Goal: Task Accomplishment & Management: Manage account settings

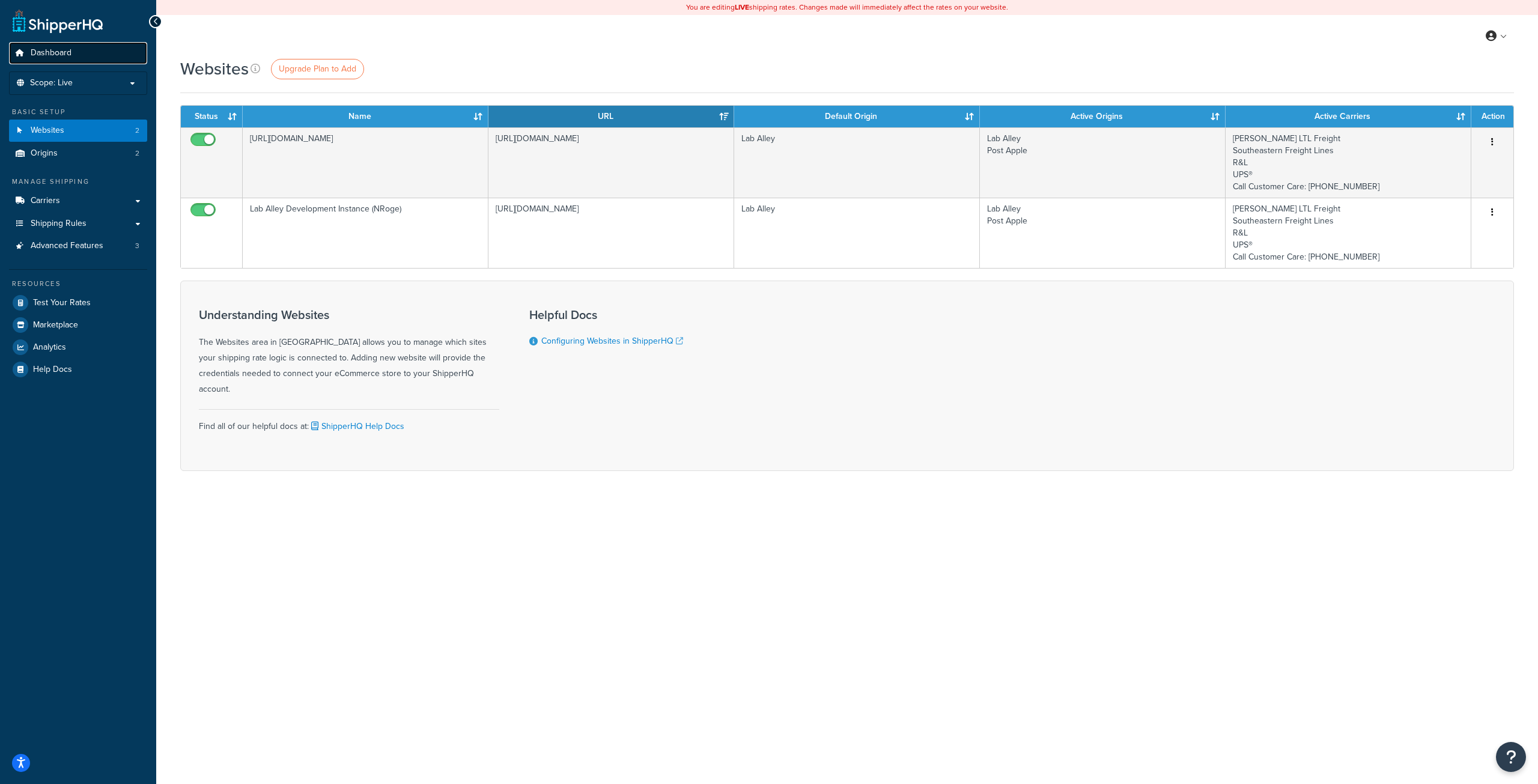
click at [79, 50] on link "Dashboard" at bounding box center [78, 52] width 138 height 22
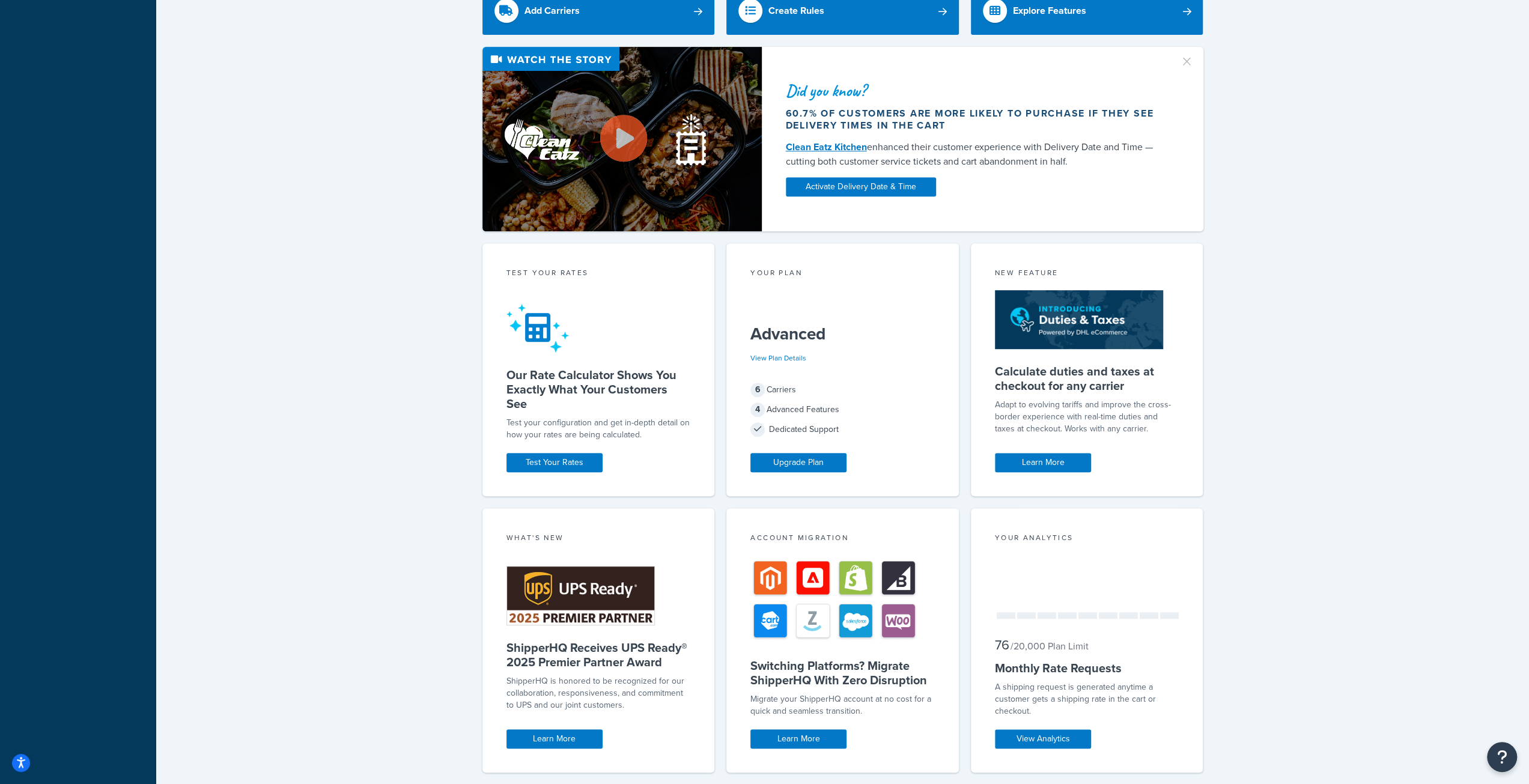
scroll to position [499, 0]
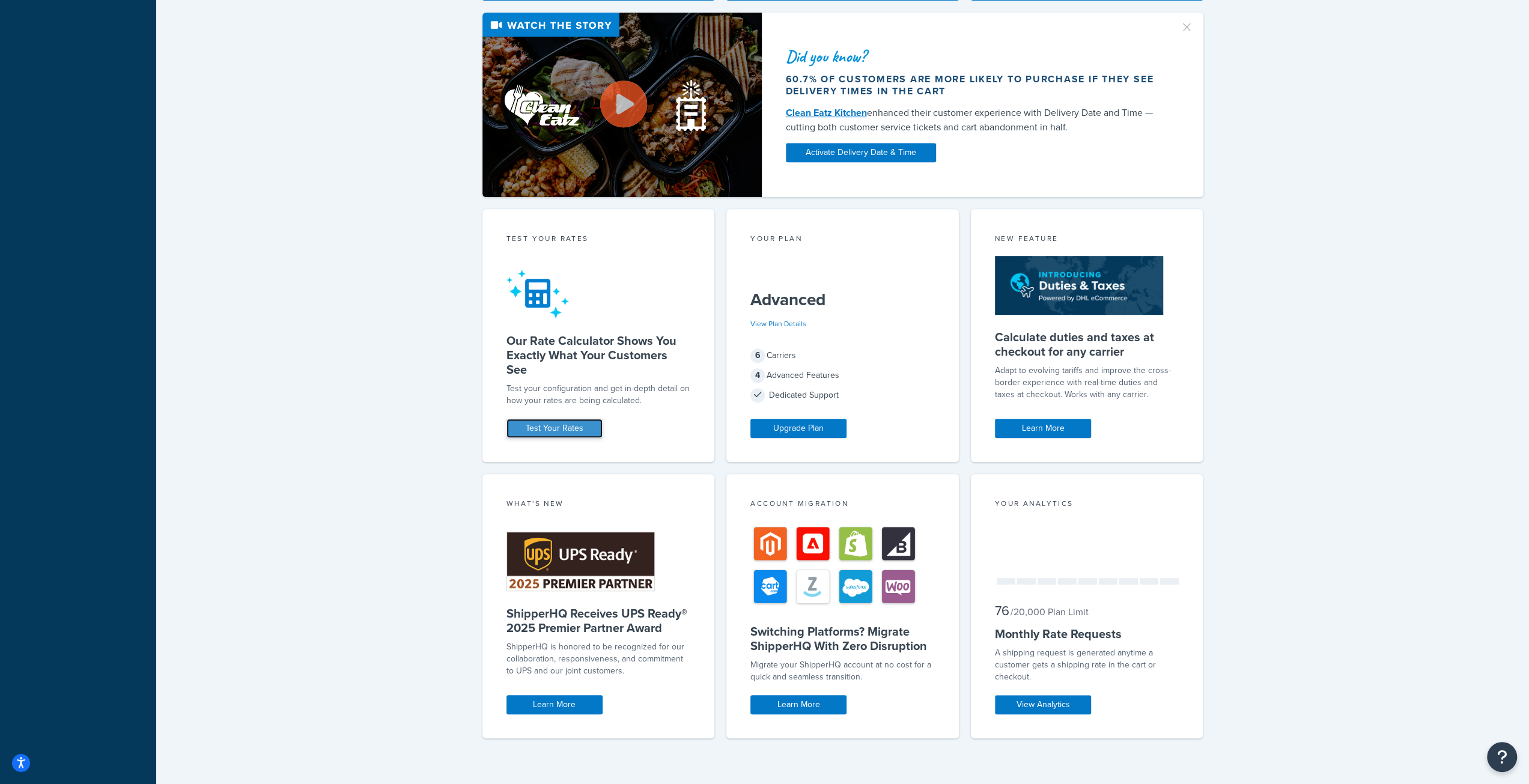
click at [580, 423] on link "Test Your Rates" at bounding box center [554, 428] width 96 height 19
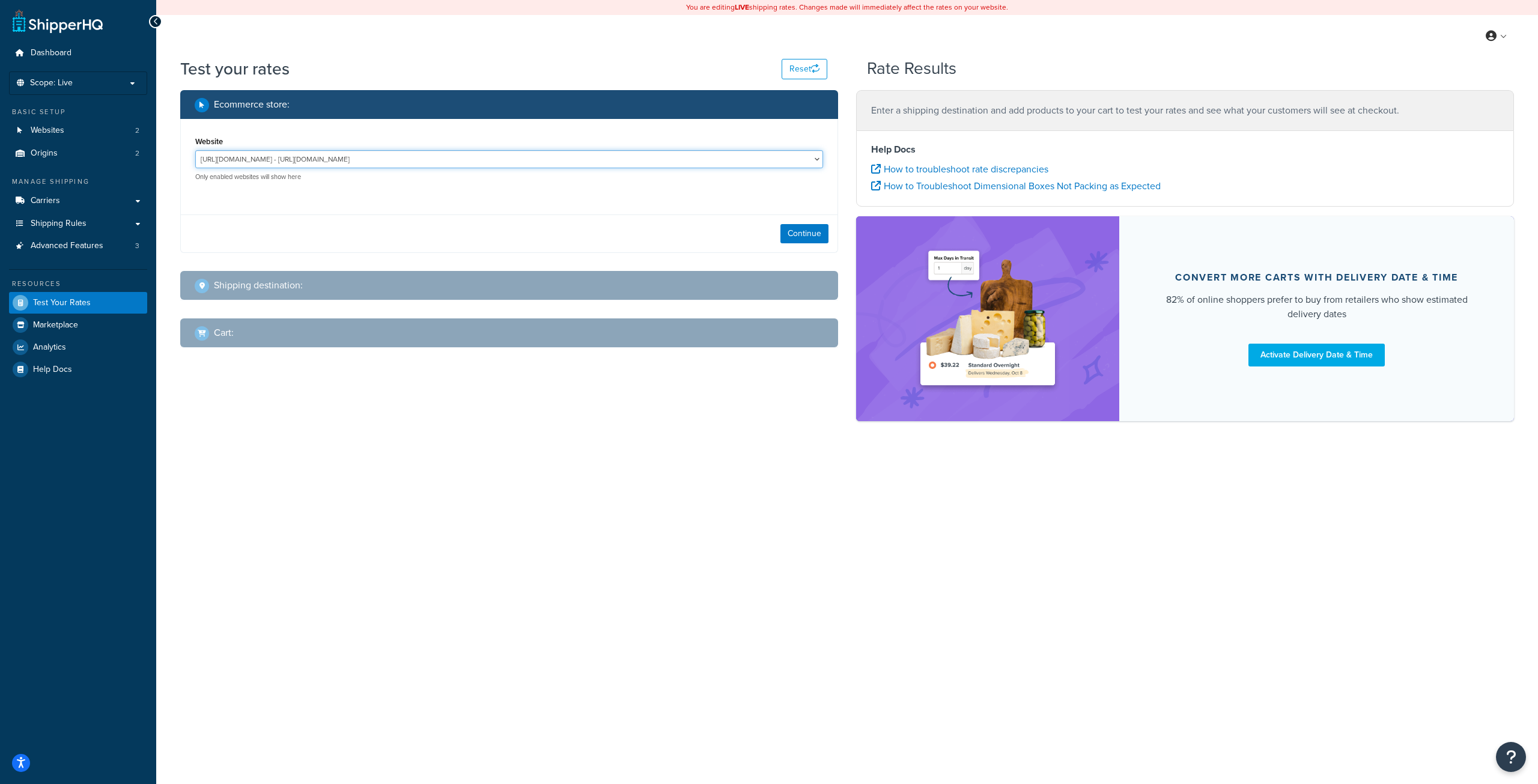
click at [377, 157] on select "https://www.laballey.com - https://www.laballey.com Lab Alley Development Insta…" at bounding box center [509, 159] width 628 height 18
click at [381, 130] on div "Website https://www.laballey.com - https://www.laballey.com Lab Alley Developme…" at bounding box center [509, 162] width 657 height 86
click at [376, 158] on select "https://www.laballey.com - https://www.laballey.com Lab Alley Development Insta…" at bounding box center [509, 159] width 628 height 18
select select "ec9edfee9ff85094b73069f460336fac"
click at [196, 151] on select "https://www.laballey.com - https://www.laballey.com Lab Alley Development Insta…" at bounding box center [509, 159] width 628 height 18
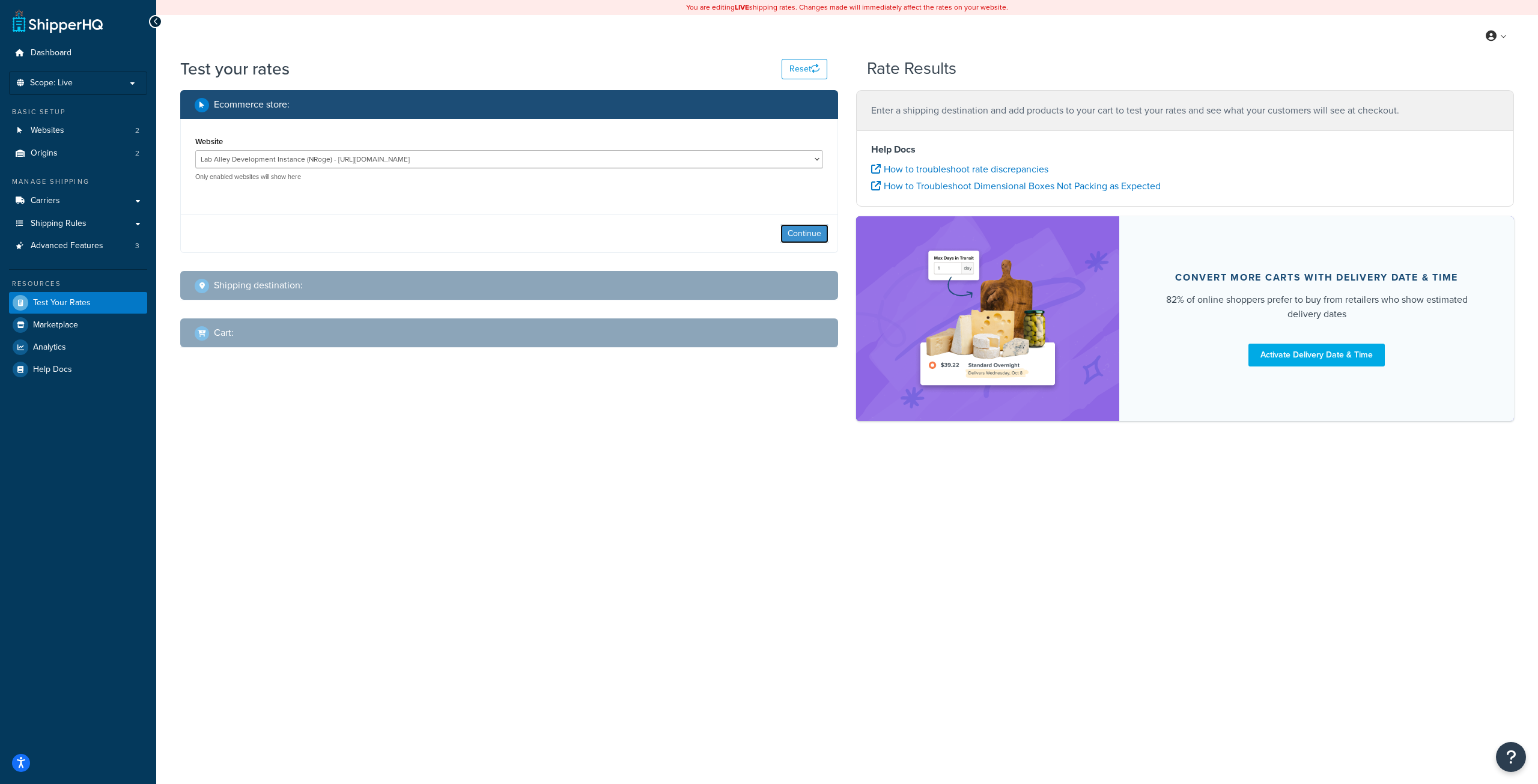
click at [795, 233] on button "Continue" at bounding box center [804, 234] width 48 height 19
select select "TX"
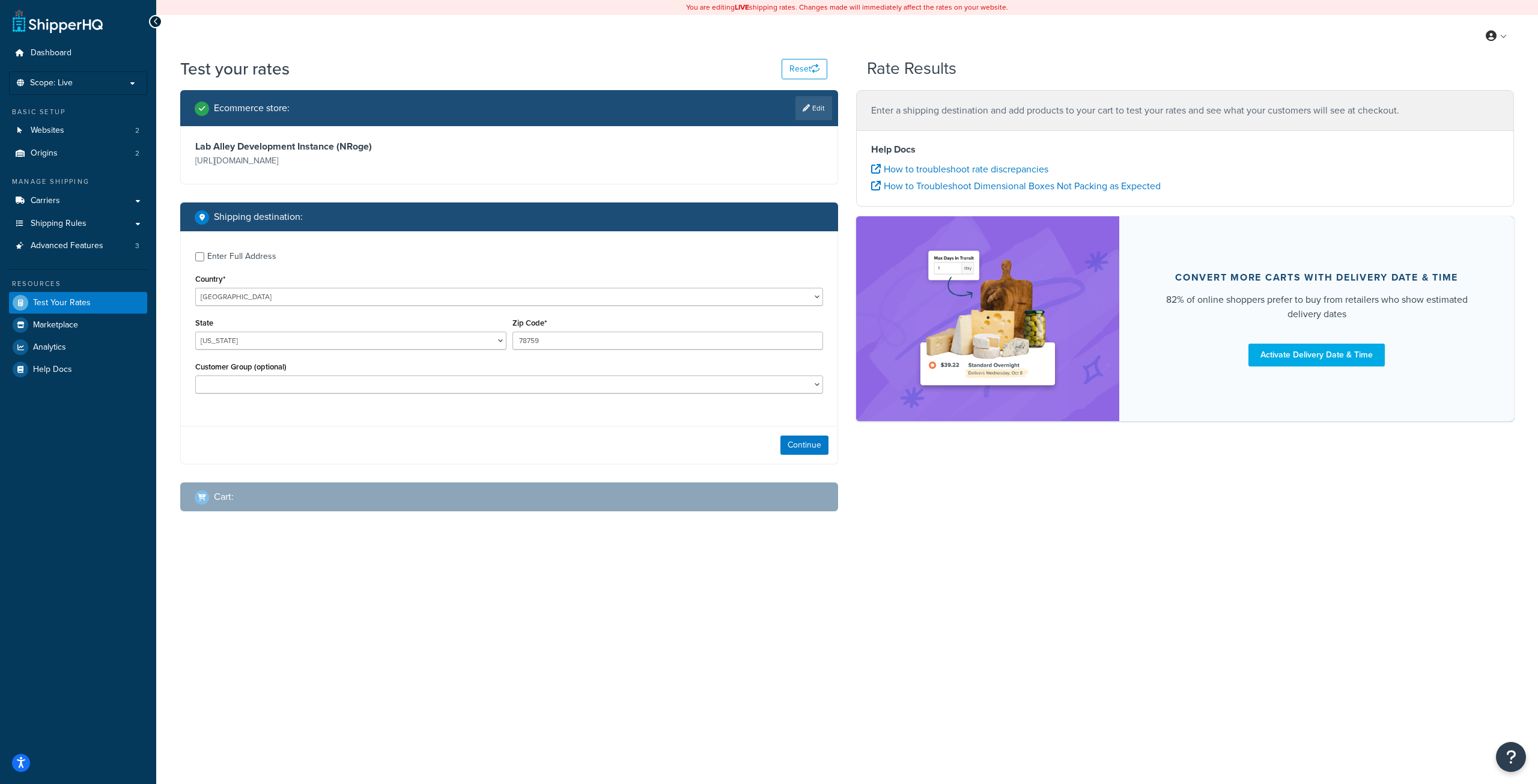
click at [217, 255] on div "Enter Full Address" at bounding box center [241, 256] width 69 height 17
click at [204, 255] on input "Enter Full Address" at bounding box center [200, 257] width 9 height 9
checkbox input "true"
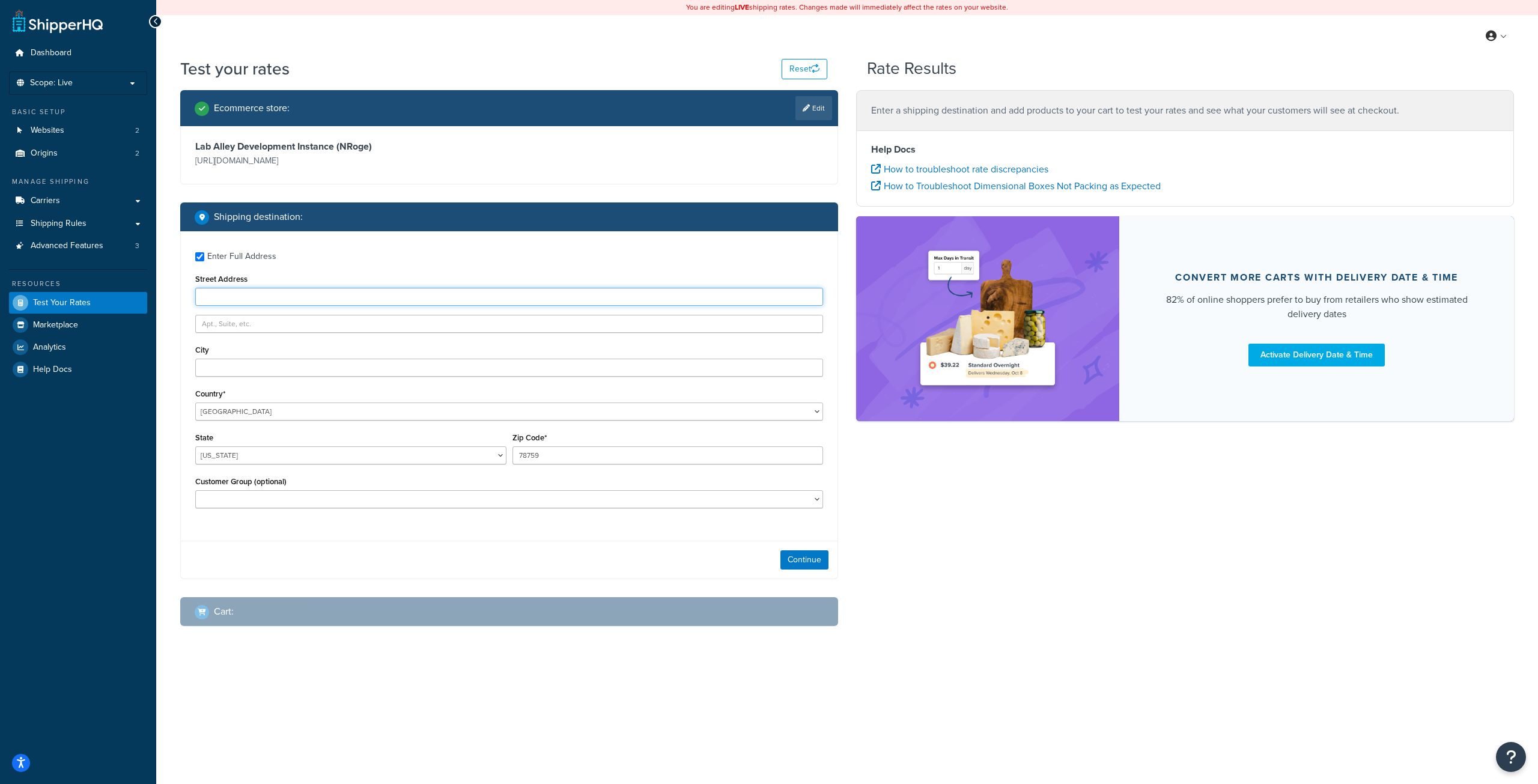
click at [260, 295] on input "Street Address" at bounding box center [509, 296] width 628 height 18
type input "300 Harvard Dr"
click at [411, 293] on input "300 Harvard Dr" at bounding box center [509, 296] width 628 height 18
click at [1036, 505] on div "Ecommerce store : Edit Lab Alley Development Instance (NRoge) https://laba.nrog…" at bounding box center [847, 367] width 1352 height 554
click at [263, 368] on input "City" at bounding box center [509, 368] width 628 height 18
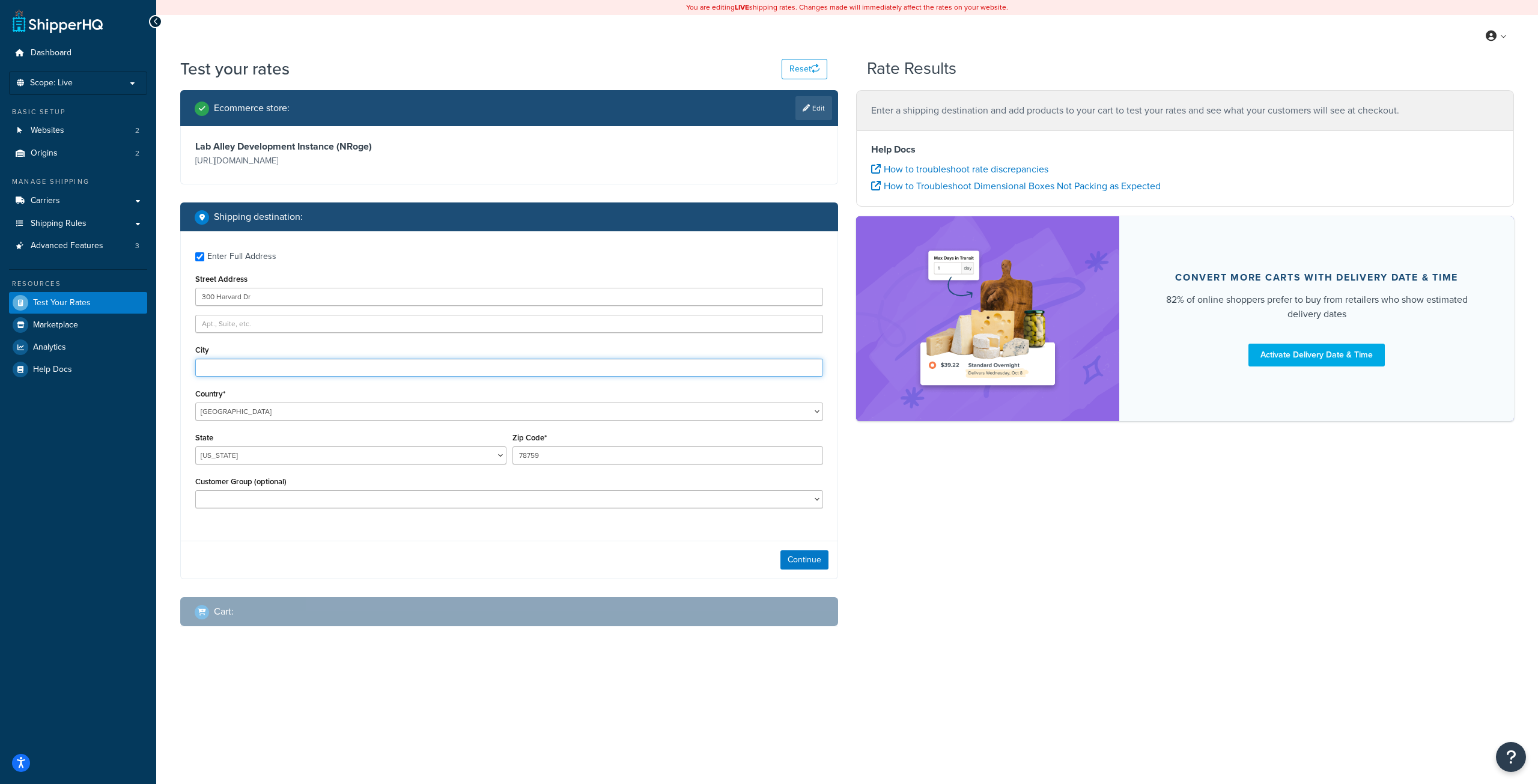
type input "L"
type input "Princeton"
type input "75407"
click at [297, 501] on select "Hazmat 1X4 Logged In Not Logged in Retail Wholesale" at bounding box center [509, 499] width 628 height 18
click at [998, 560] on div "Ecommerce store : Edit Lab Alley Development Instance (NRoge) https://laba.nrog…" at bounding box center [847, 367] width 1352 height 554
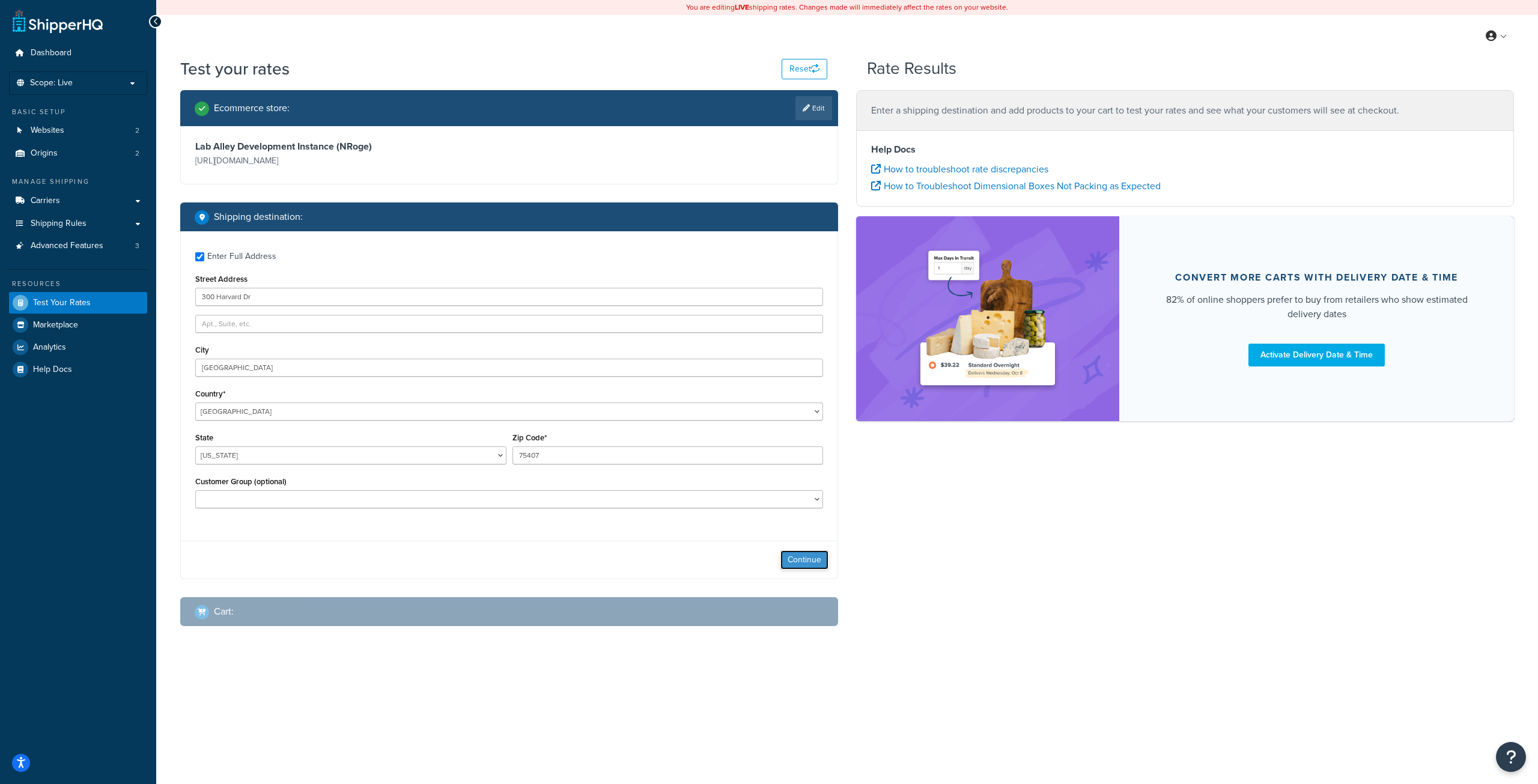
click at [808, 561] on button "Continue" at bounding box center [804, 560] width 48 height 19
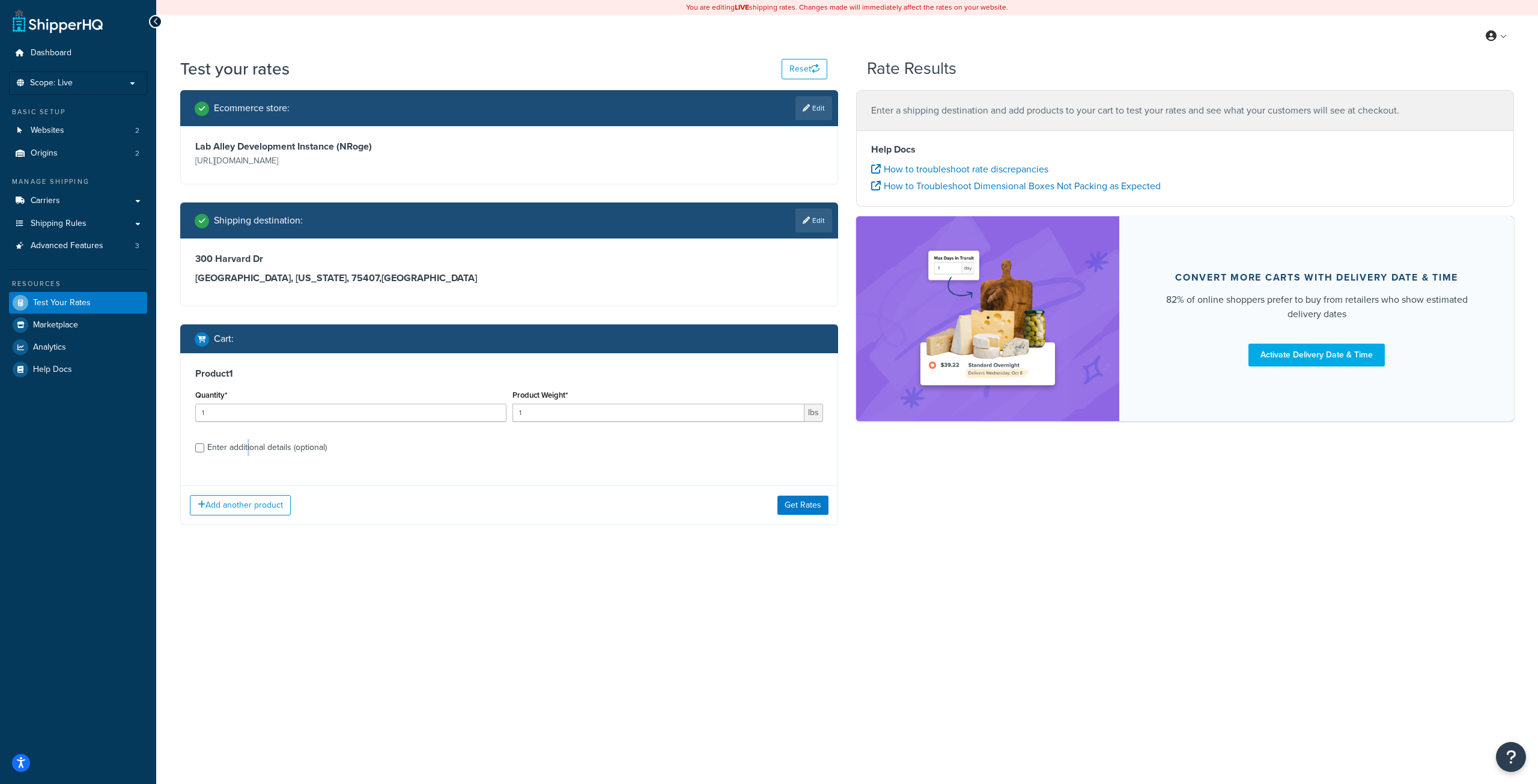
click at [249, 449] on div "Enter additional details (optional)" at bounding box center [266, 447] width 120 height 17
click at [204, 449] on input "Enter additional details (optional)" at bounding box center [200, 448] width 9 height 9
checkbox input "true"
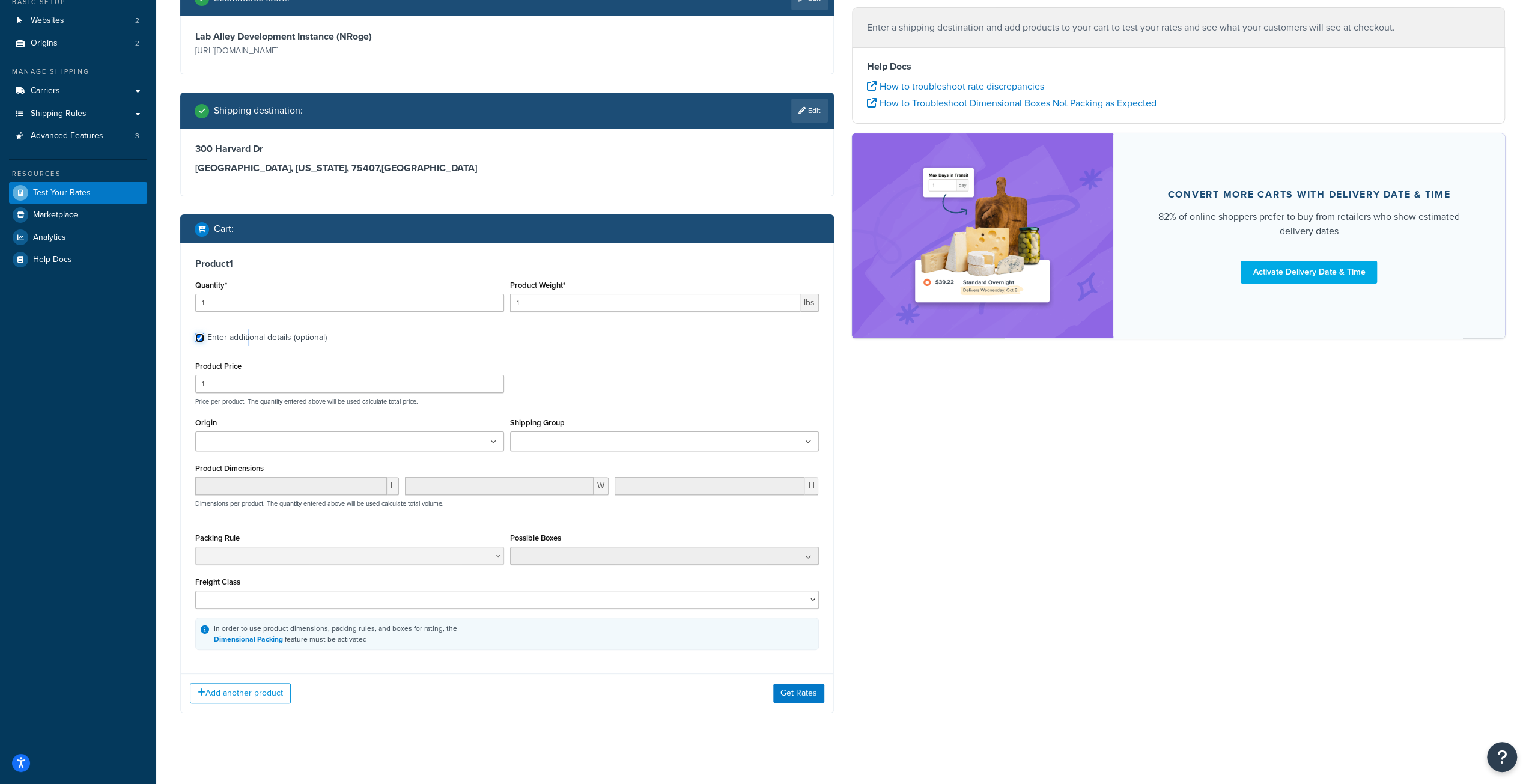
scroll to position [118, 0]
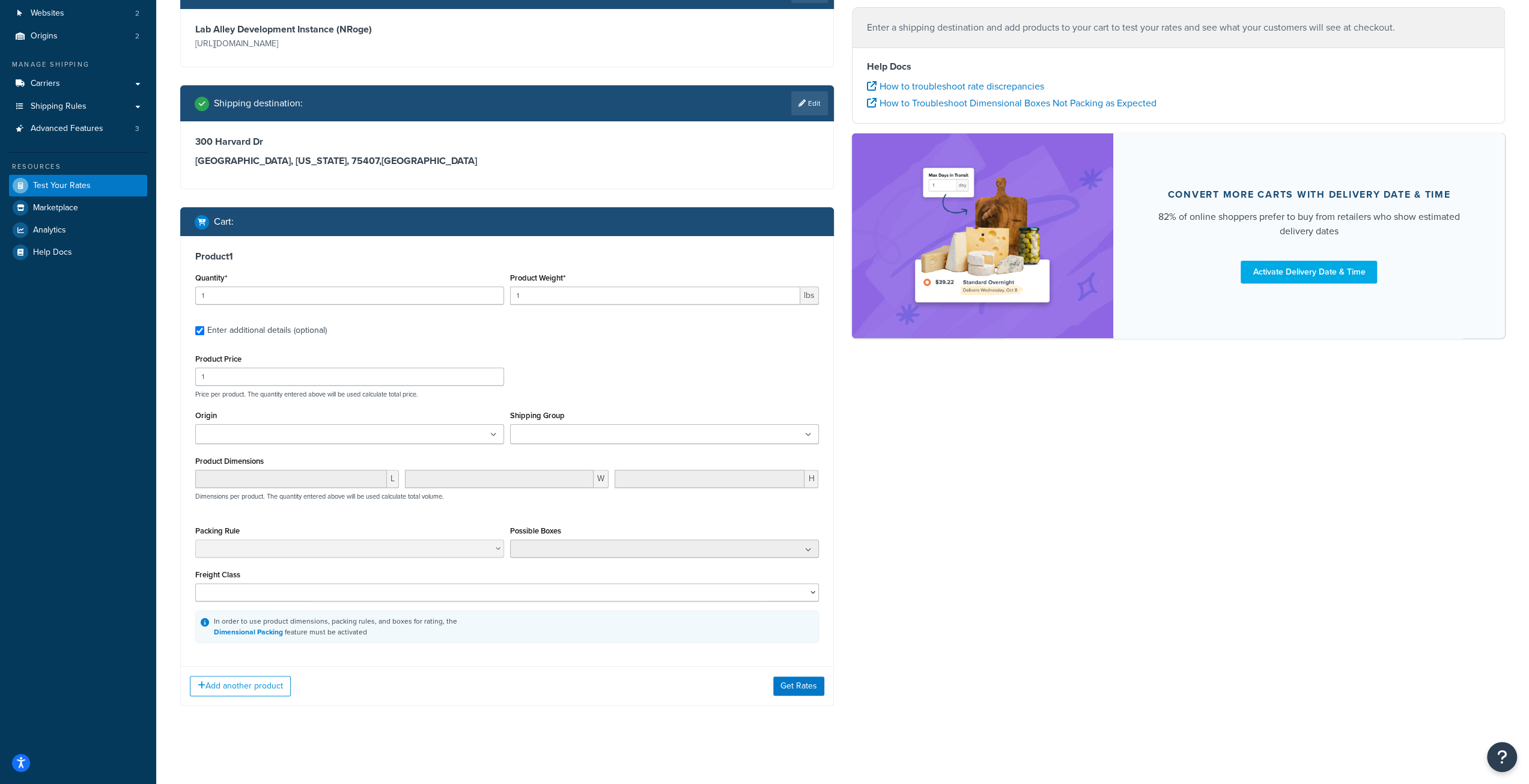
click at [522, 317] on div "Product 1 Quantity* 1 Product Weight* 1 lbs Enter additional details (optional)…" at bounding box center [506, 446] width 652 height 421
click at [613, 297] on input "1" at bounding box center [655, 295] width 290 height 18
click at [789, 292] on input "2" at bounding box center [655, 295] width 290 height 18
click at [789, 292] on input "3" at bounding box center [655, 295] width 290 height 18
click at [789, 290] on input "4" at bounding box center [655, 295] width 290 height 18
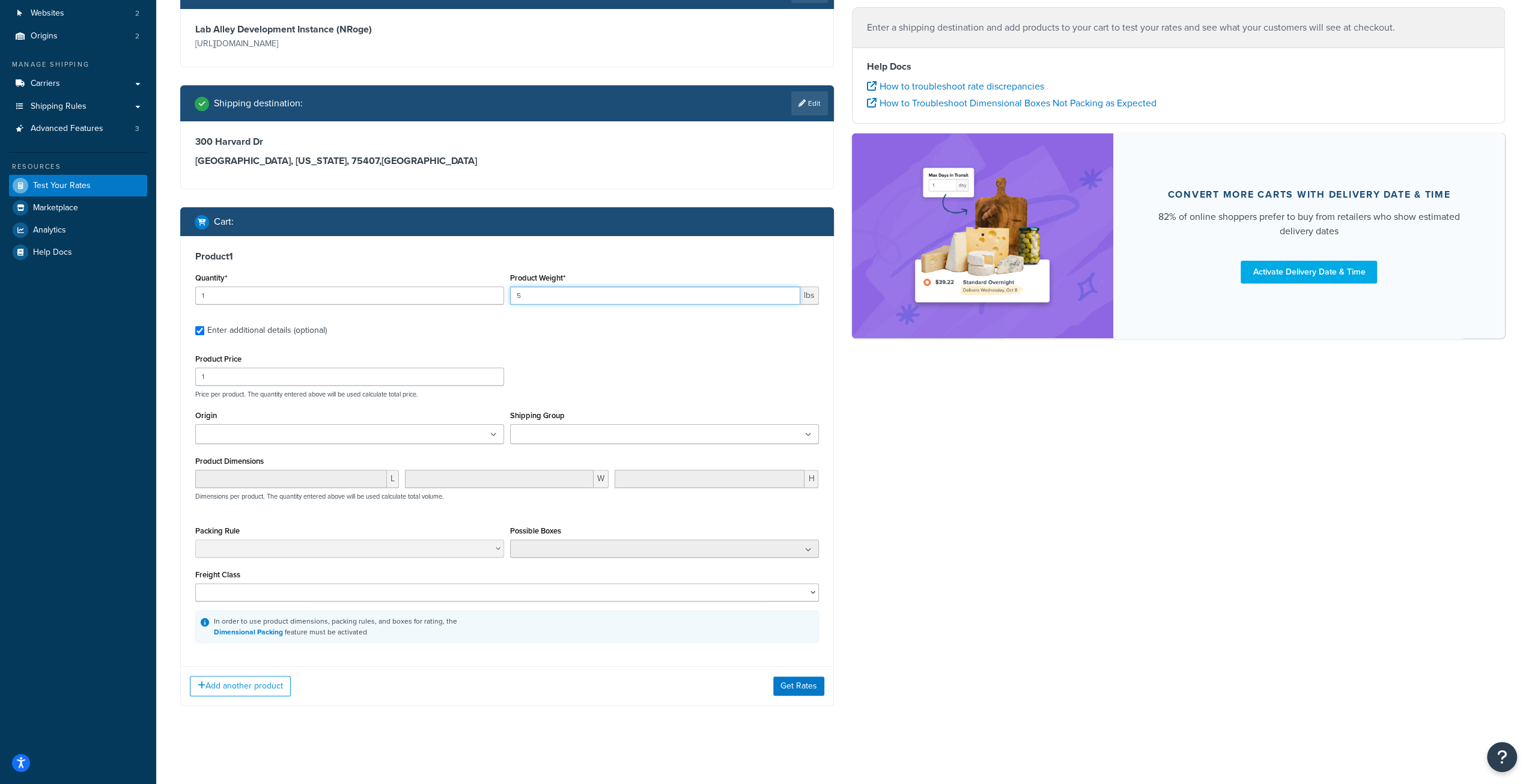
type input "5"
click at [789, 290] on input "5" at bounding box center [655, 295] width 290 height 18
click at [311, 376] on input "1" at bounding box center [350, 376] width 309 height 18
type input "79"
click at [562, 436] on input "Shipping Group" at bounding box center [567, 434] width 107 height 13
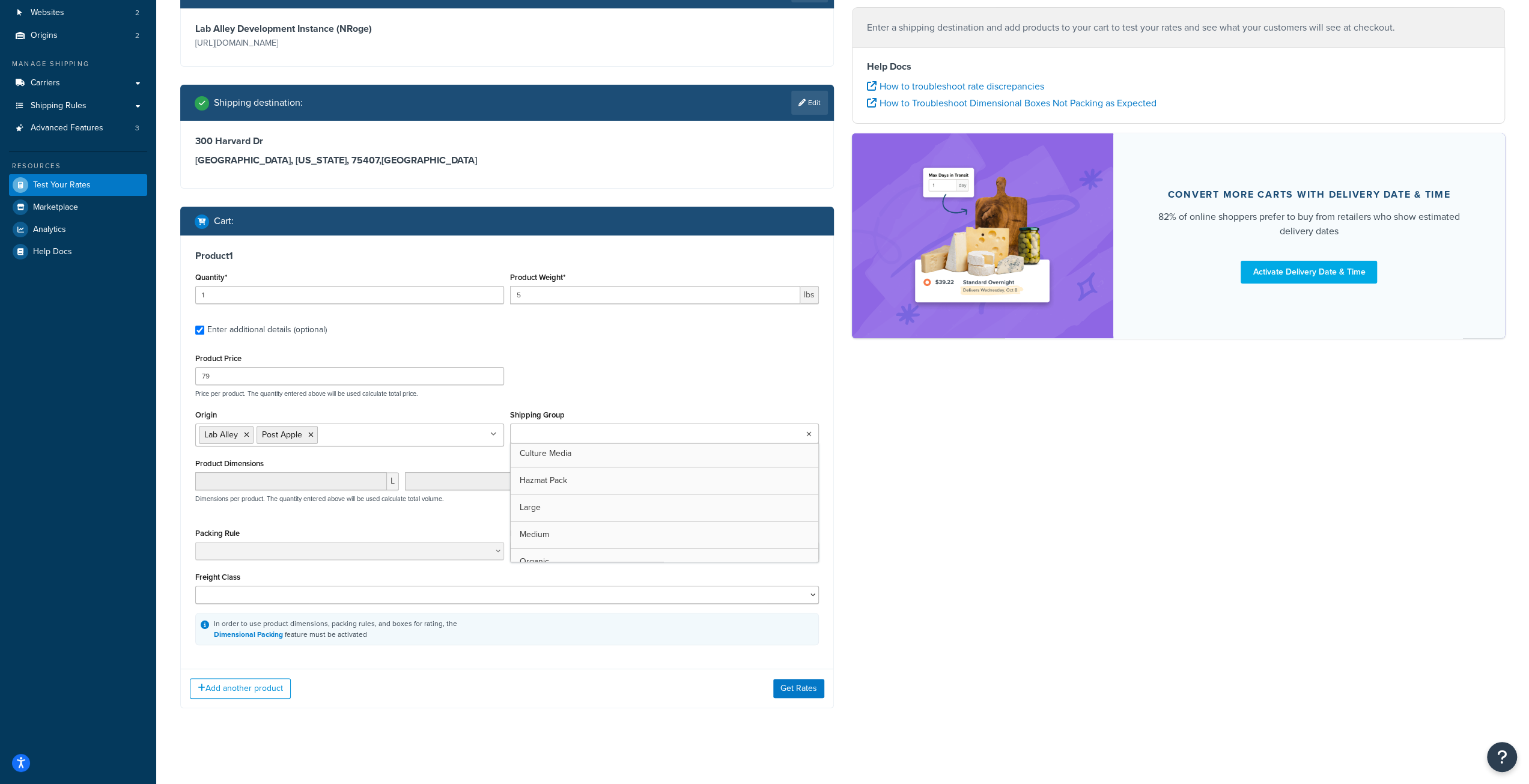
scroll to position [60, 0]
click at [938, 468] on div "Ecommerce store : Edit Lab Alley Development Instance (NRoge) https://laba.nrog…" at bounding box center [842, 348] width 1342 height 753
click at [301, 597] on select "50 55 60 65 70 77.5 85 92.5 100 110 125 150 175 200 250 300 400 500" at bounding box center [507, 595] width 623 height 18
click at [808, 690] on button "Get Rates" at bounding box center [798, 690] width 51 height 19
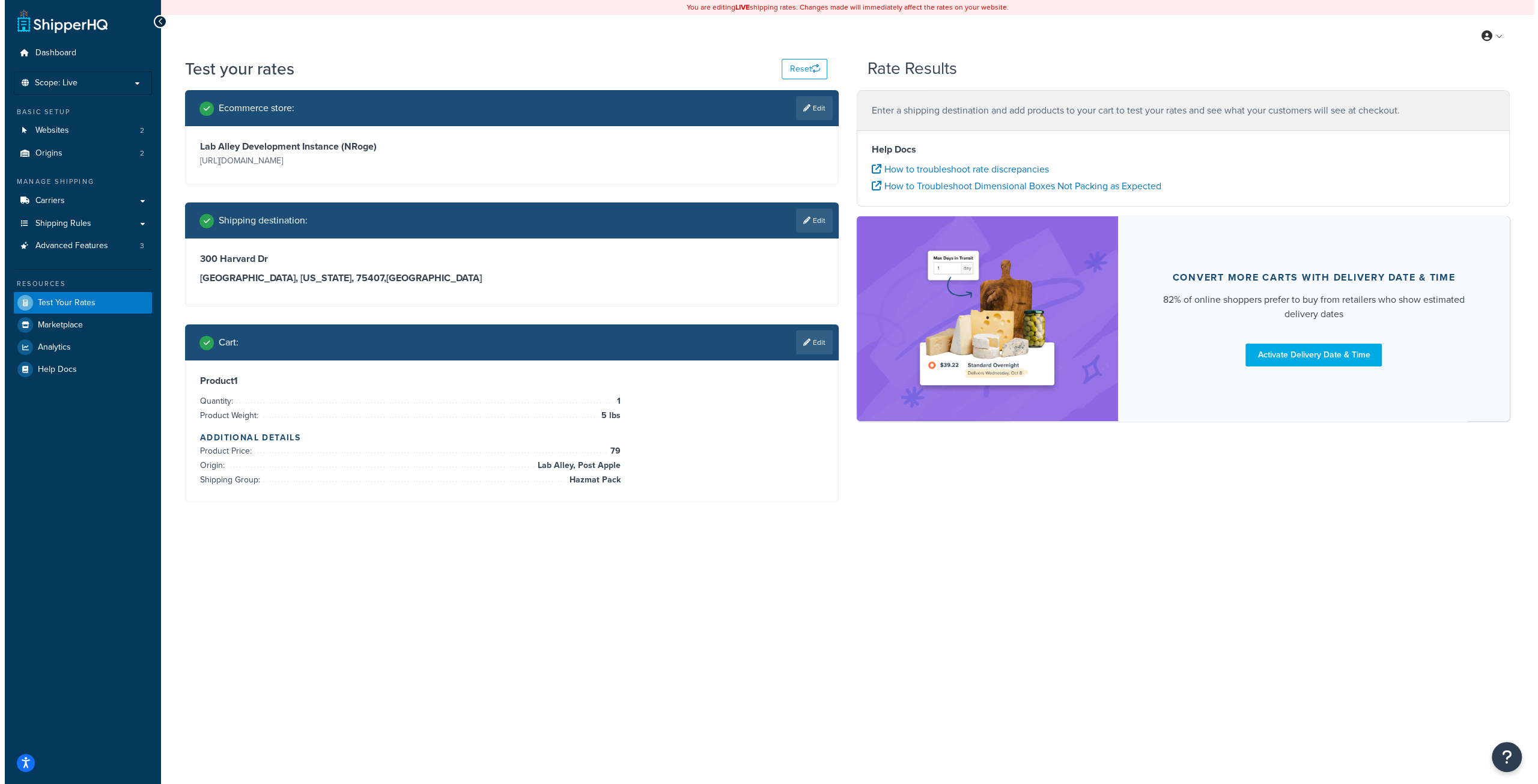
scroll to position [0, 0]
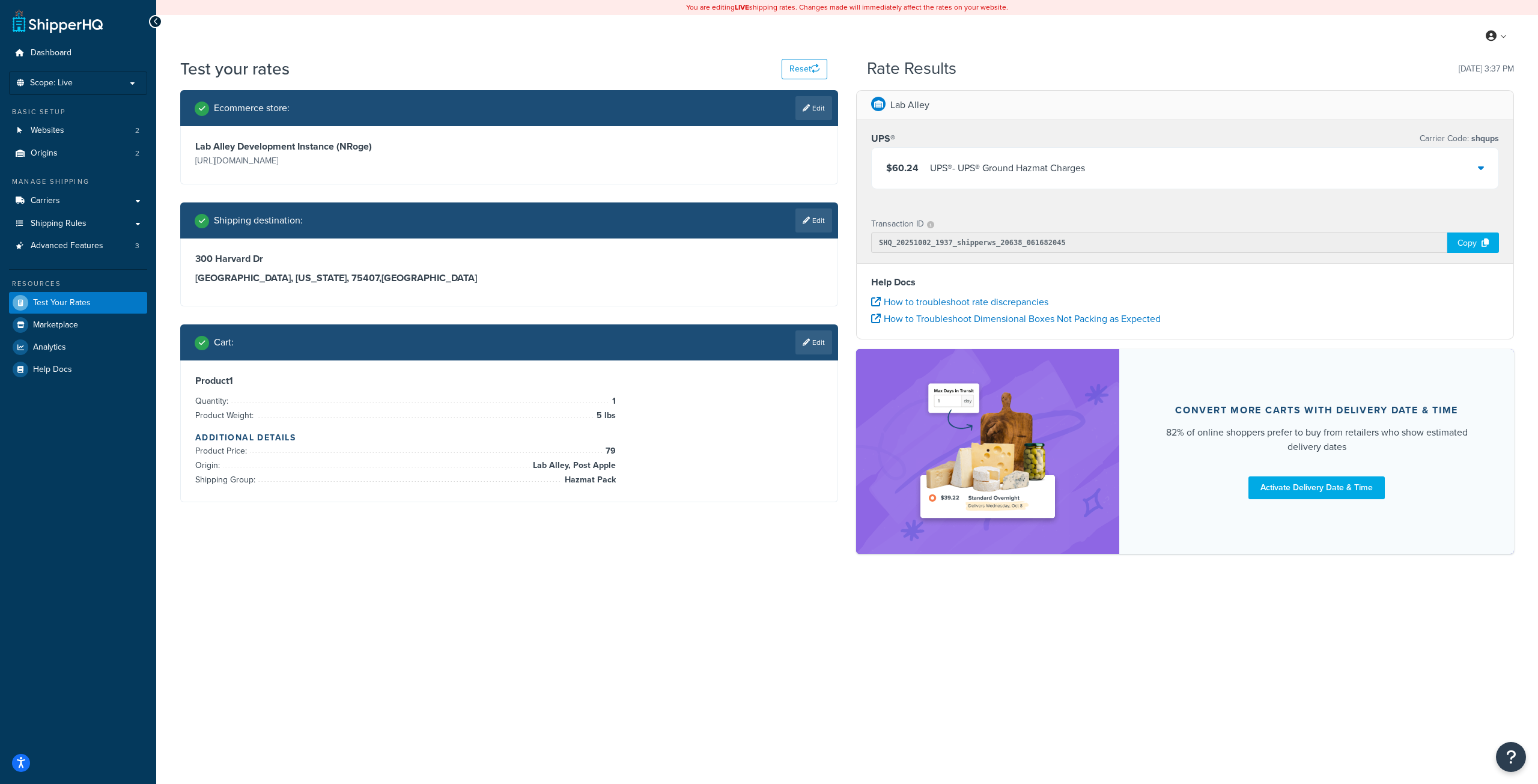
click at [605, 624] on div "You are editing LIVE shipping rates. Changes made will immediately affect the r…" at bounding box center [847, 392] width 1382 height 784
click at [89, 223] on link "Shipping Rules" at bounding box center [78, 224] width 138 height 22
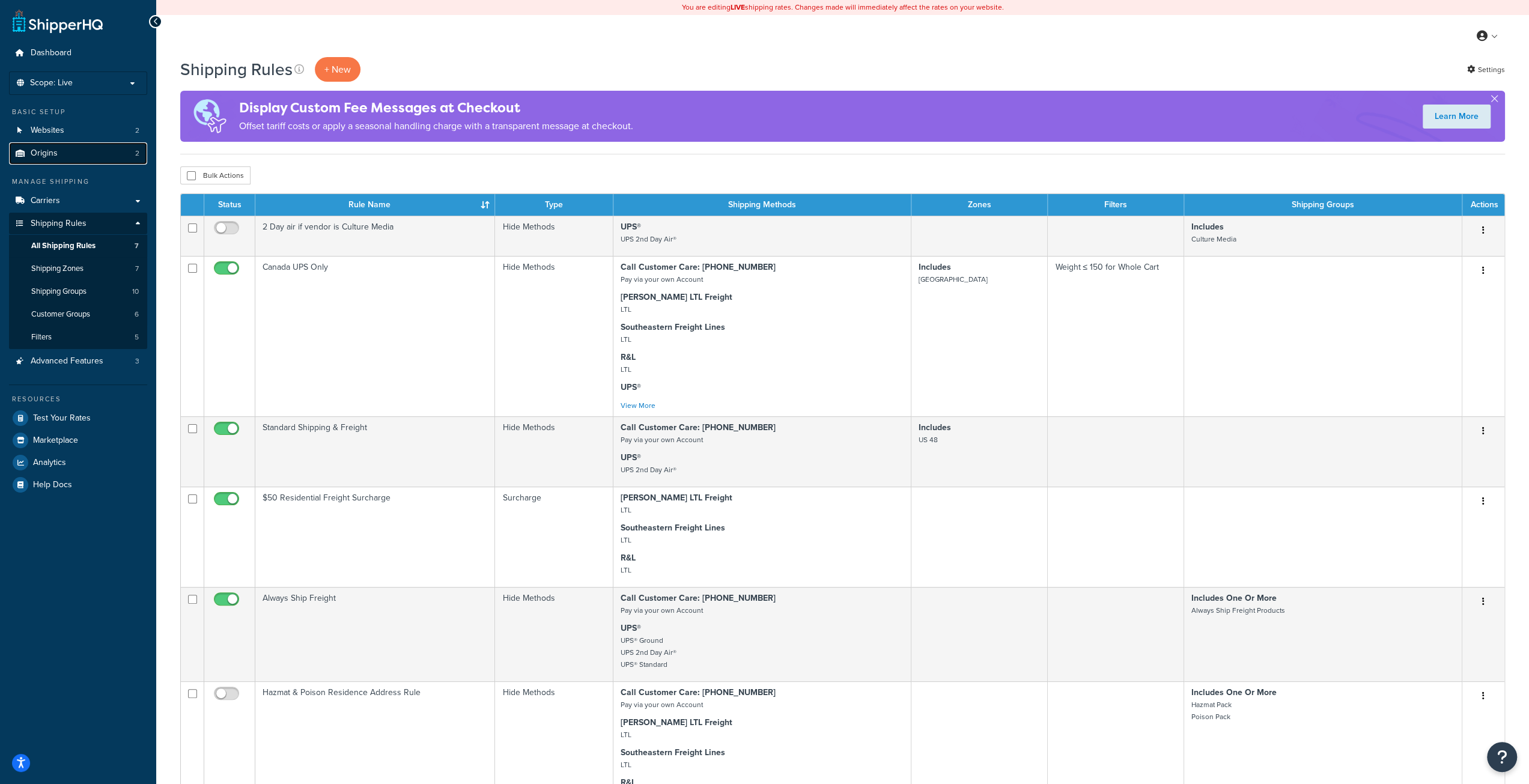
click at [72, 151] on link "Origins 2" at bounding box center [78, 153] width 138 height 22
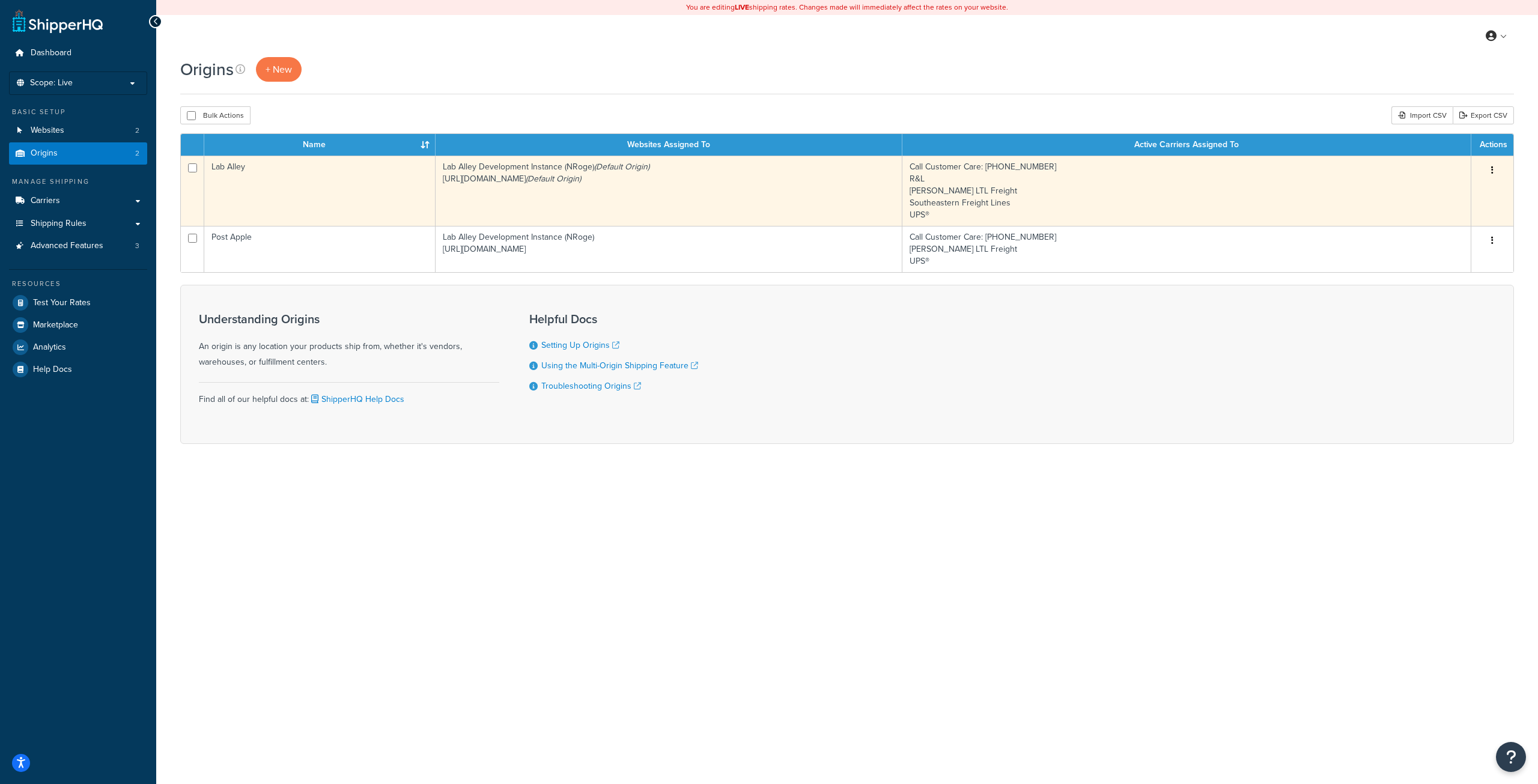
click at [603, 200] on td "Lab Alley Development Instance (NRoge) (Default Origin) [URL][DOMAIN_NAME] (Def…" at bounding box center [669, 190] width 467 height 70
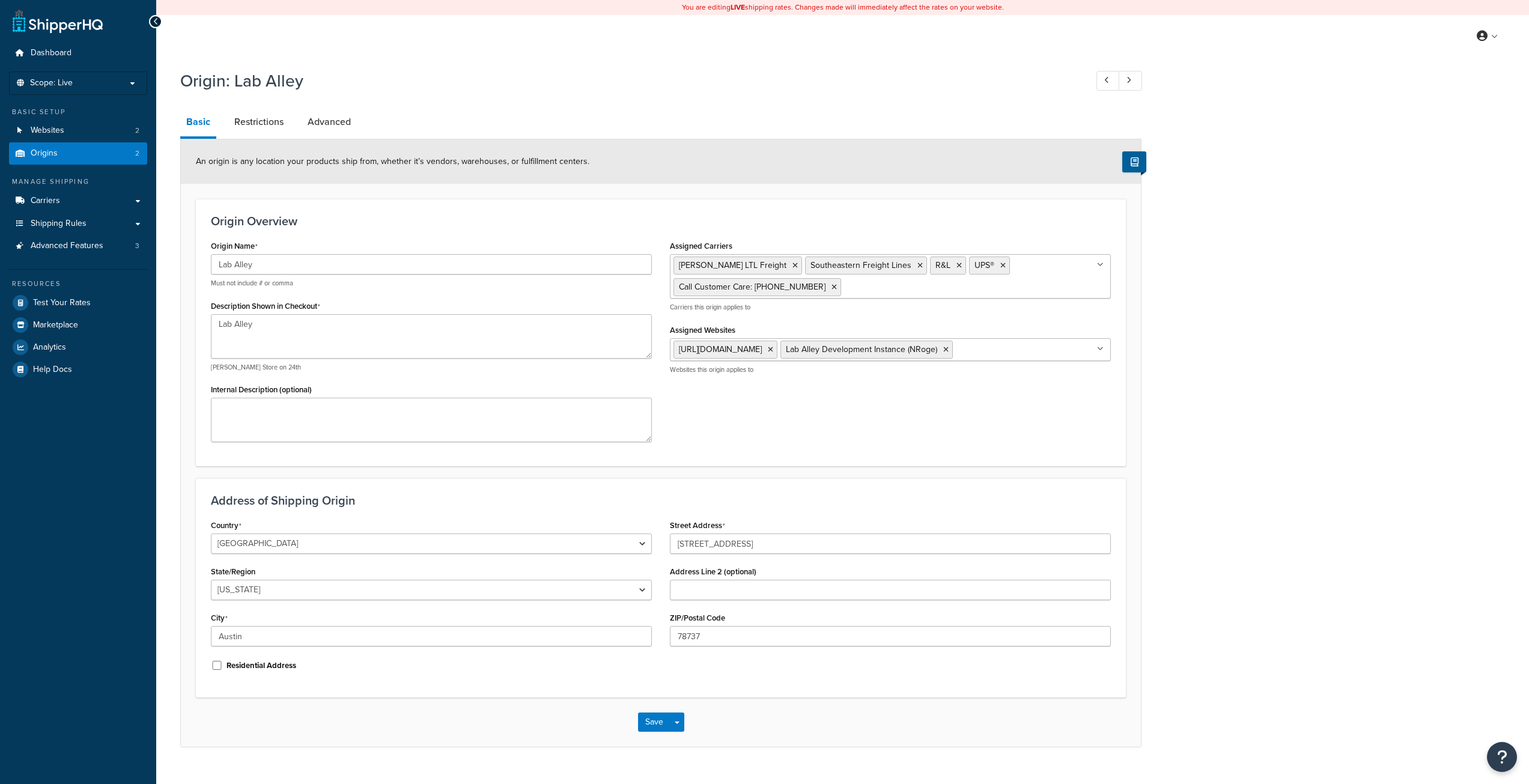
select select "43"
click at [271, 132] on link "Restrictions" at bounding box center [258, 121] width 61 height 29
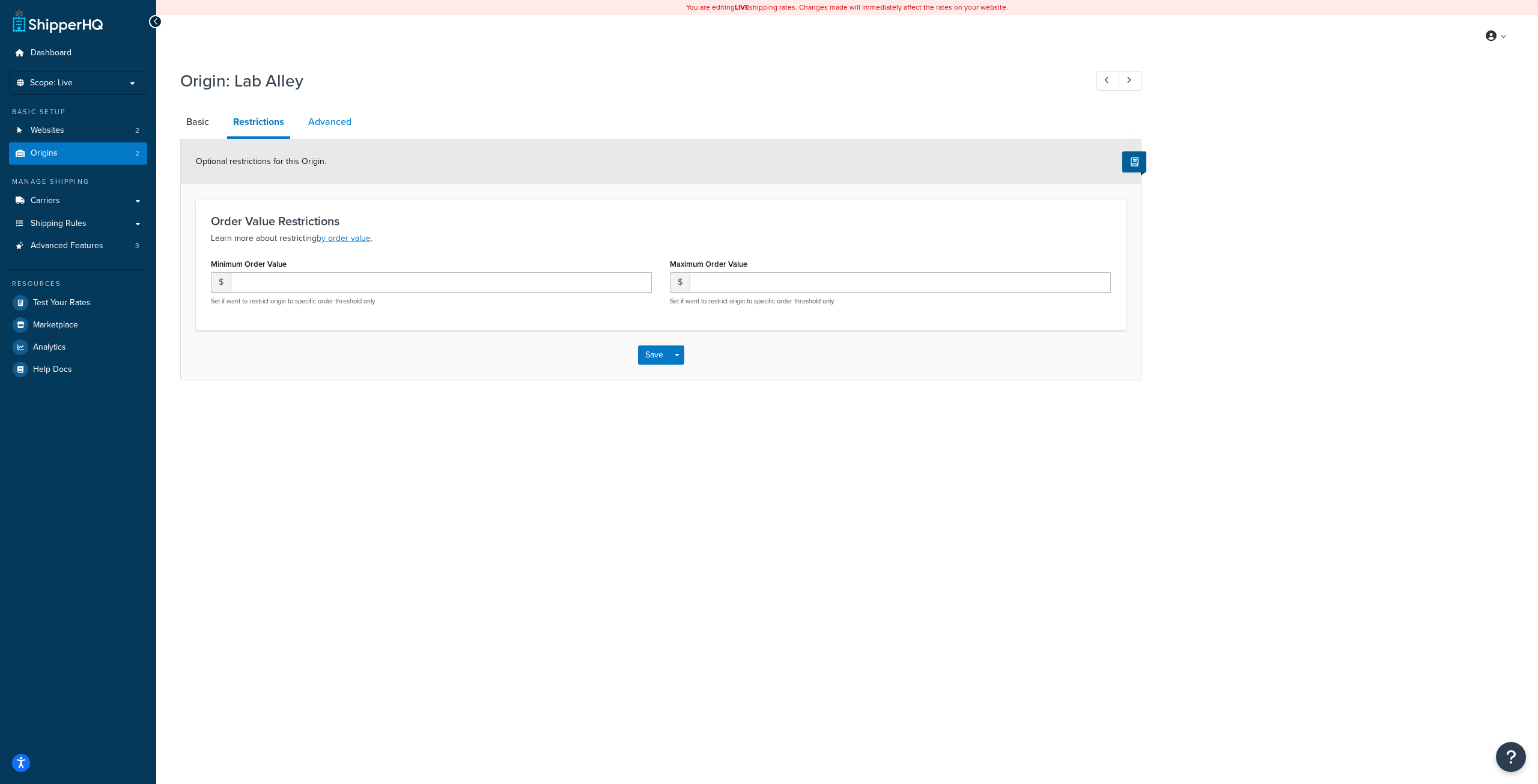
click at [334, 129] on link "Advanced" at bounding box center [329, 121] width 55 height 29
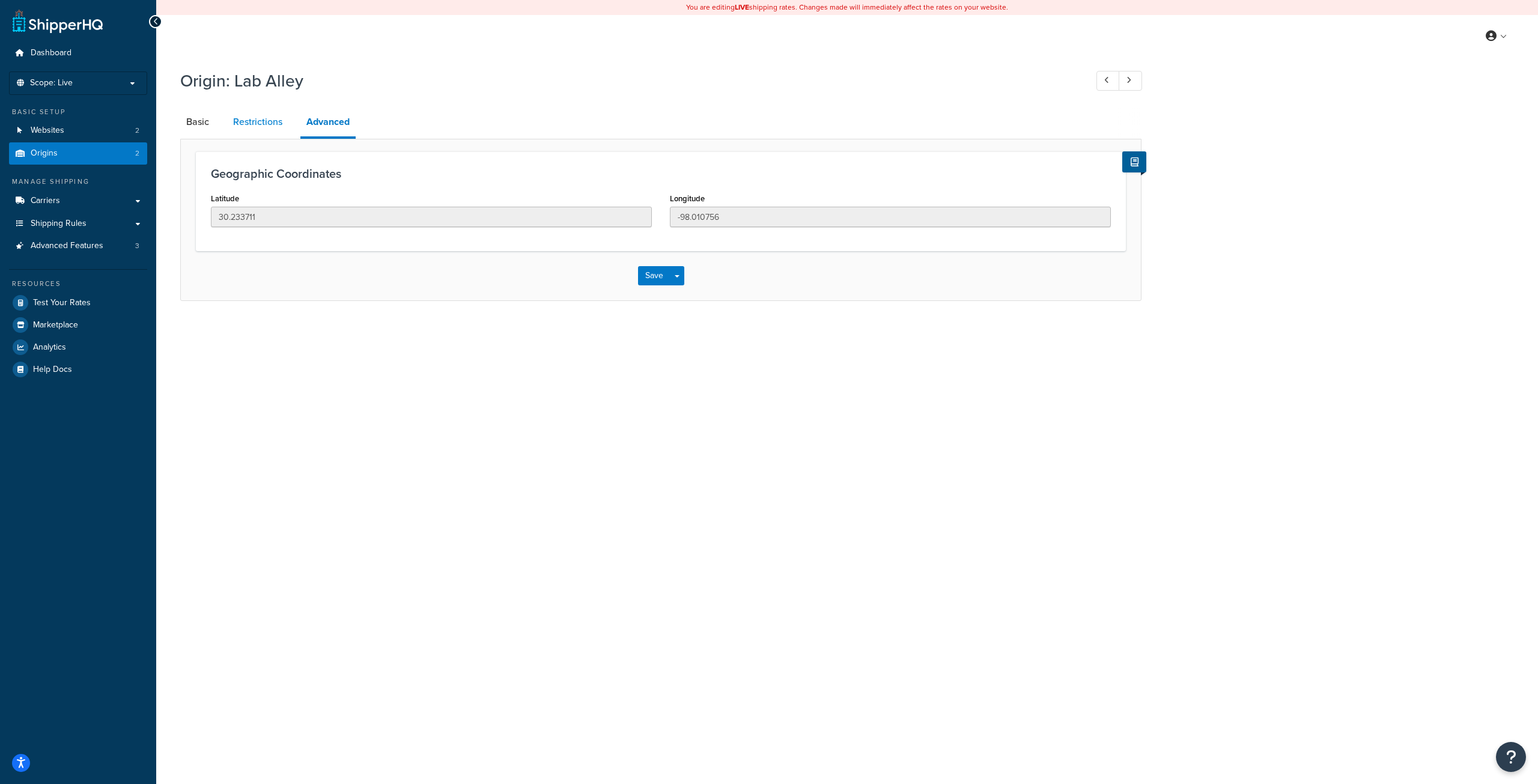
click at [261, 127] on link "Restrictions" at bounding box center [258, 121] width 61 height 29
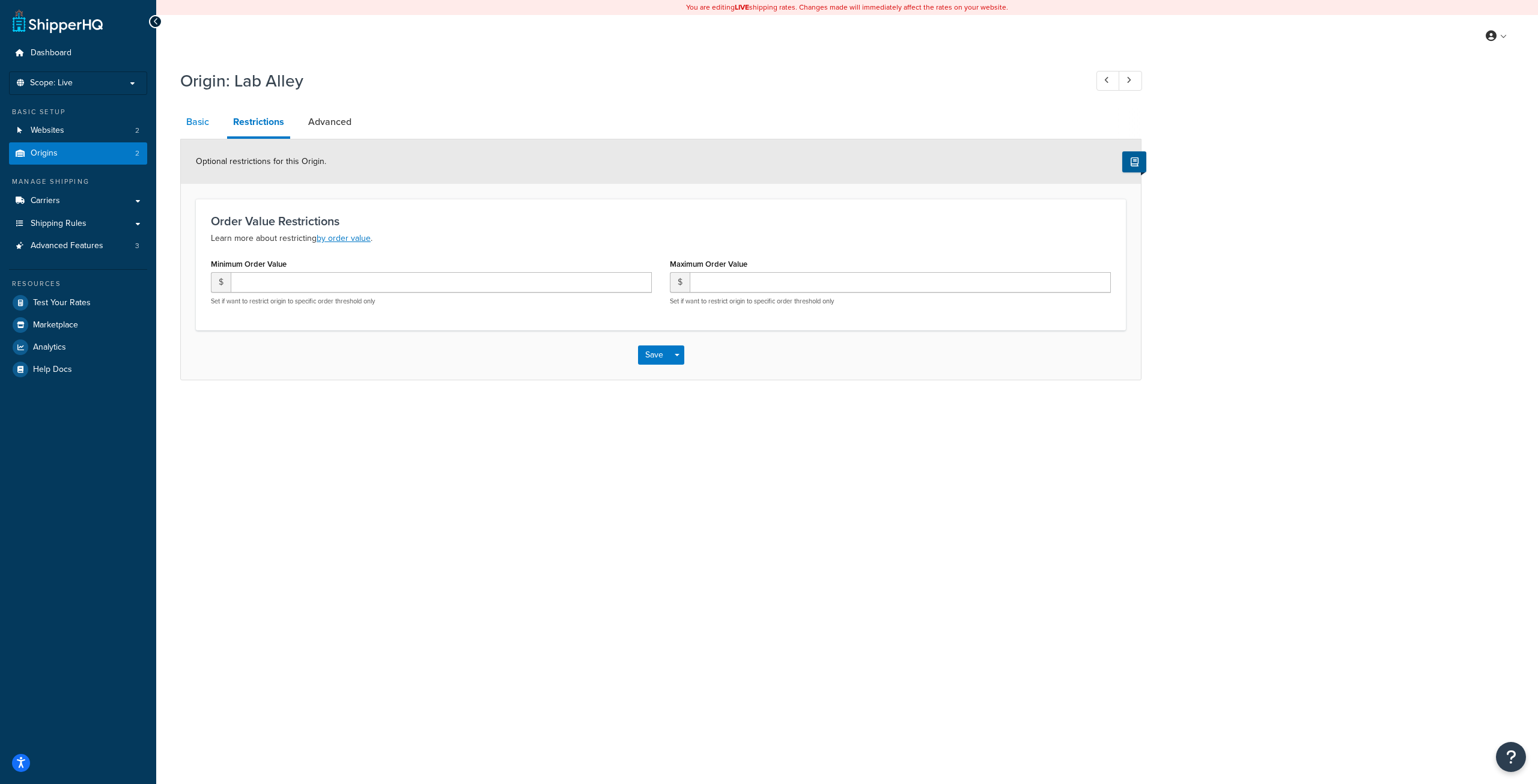
click at [197, 130] on link "Basic" at bounding box center [197, 121] width 35 height 29
select select "43"
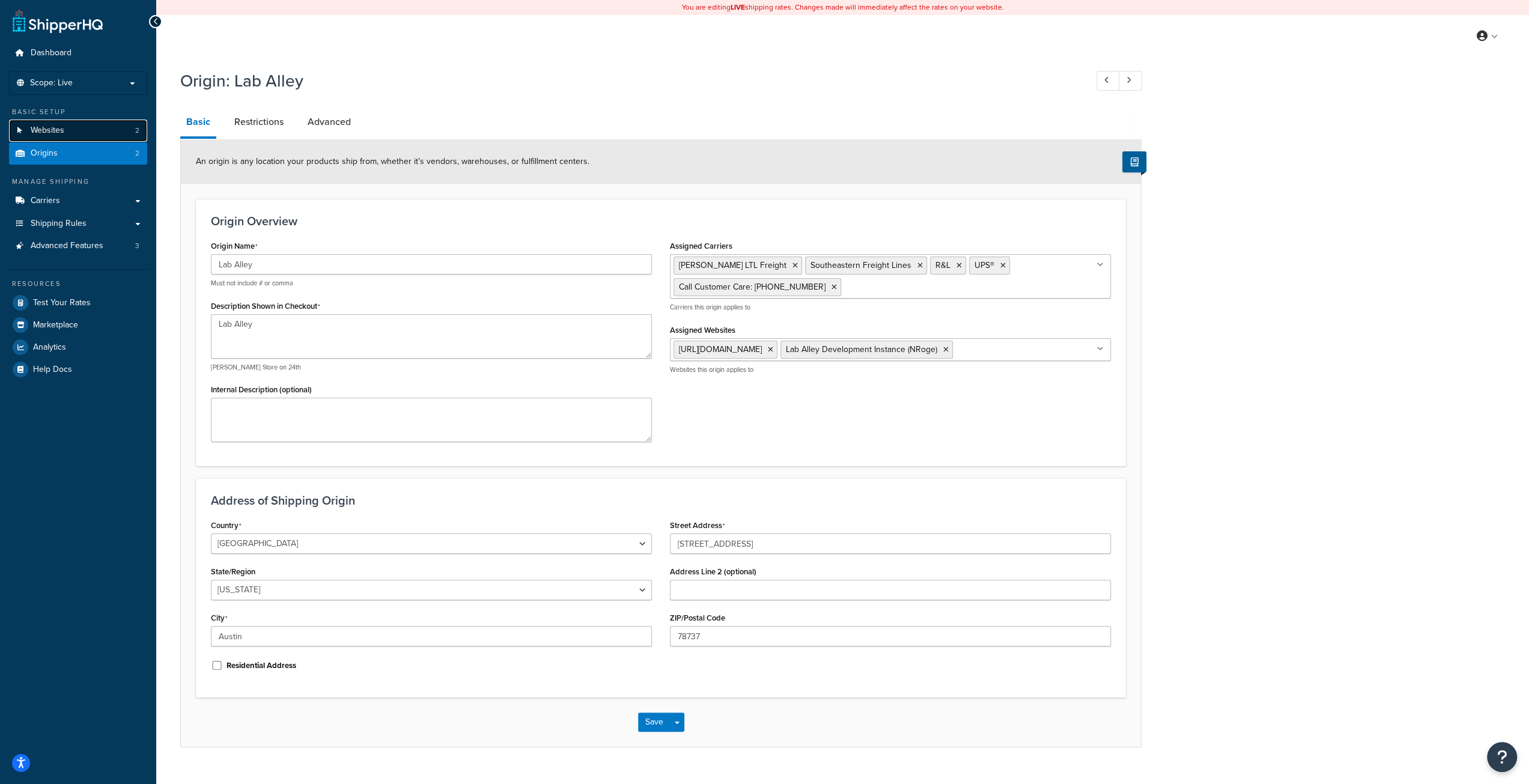
click at [99, 129] on link "Websites 2" at bounding box center [78, 130] width 138 height 22
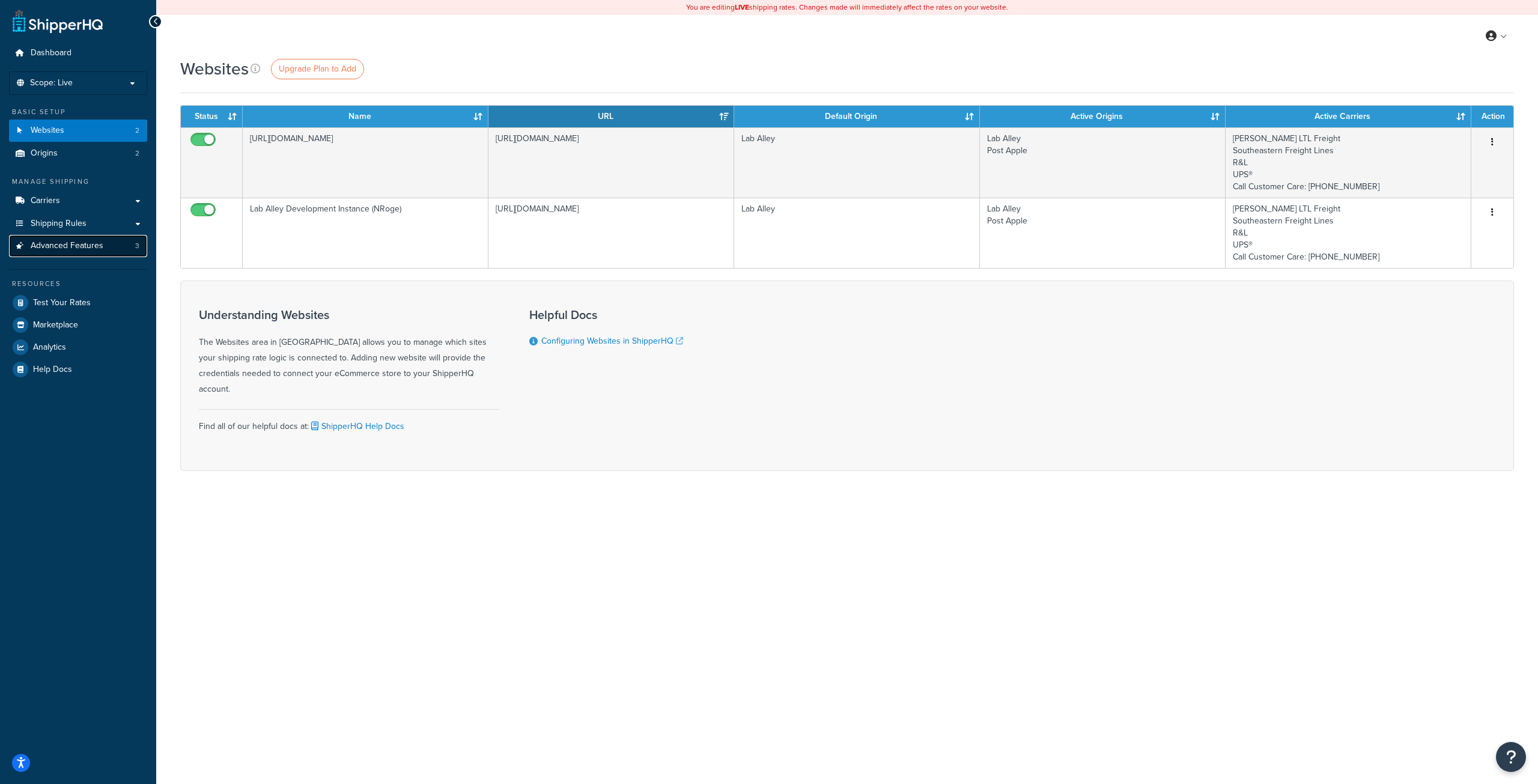
click at [79, 245] on span "Advanced Features" at bounding box center [66, 246] width 72 height 10
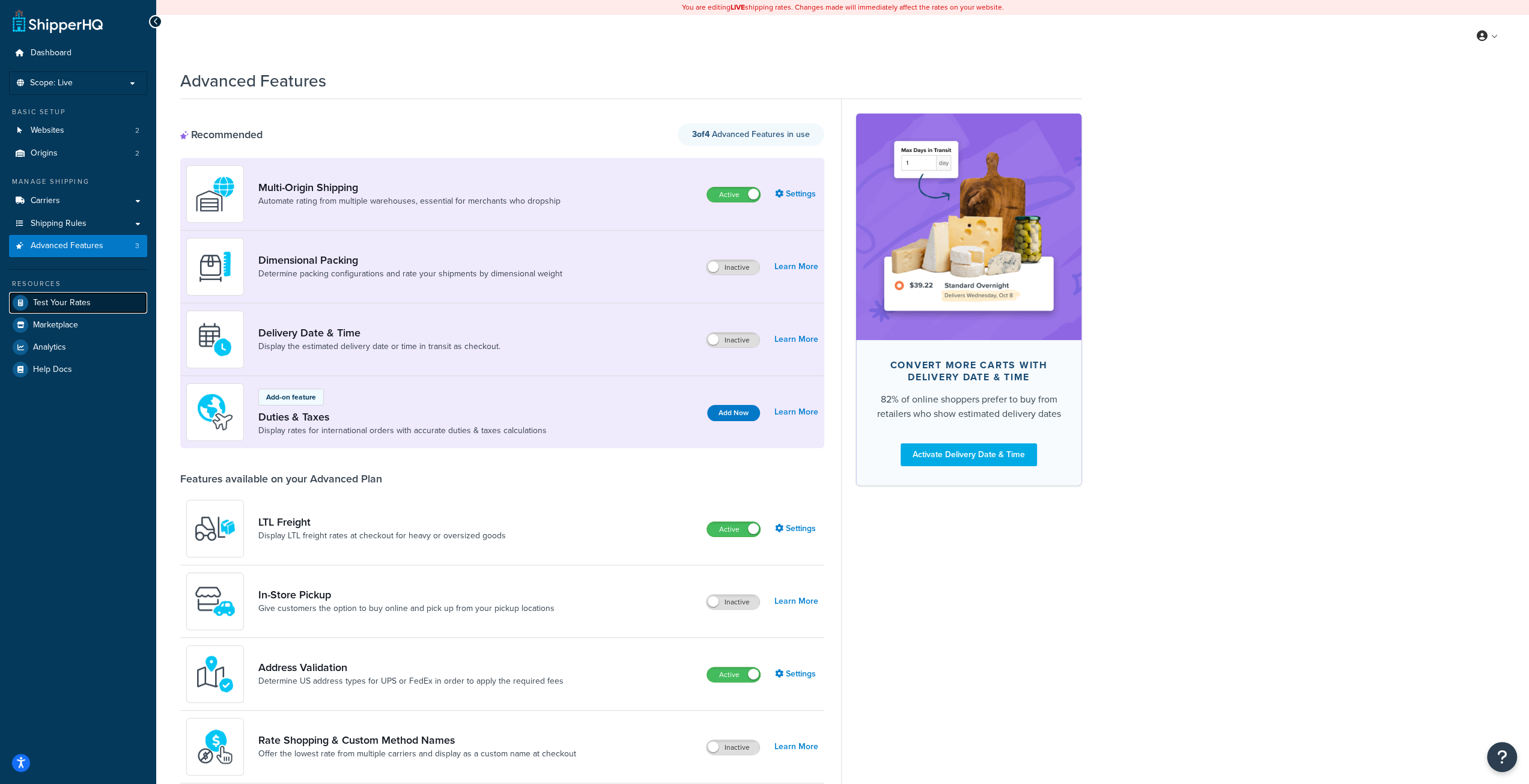
click at [76, 299] on span "Test Your Rates" at bounding box center [62, 303] width 58 height 10
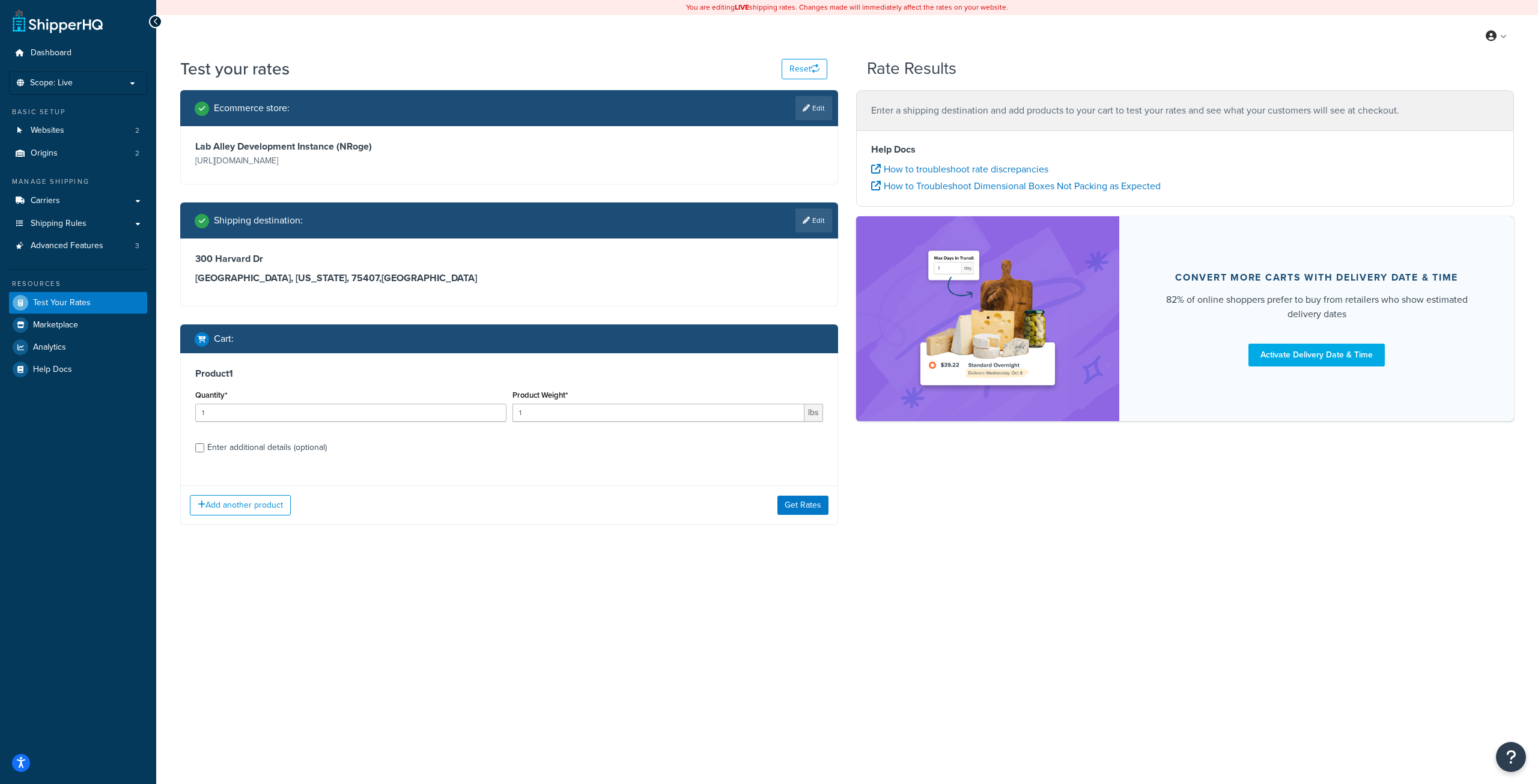
click at [411, 596] on div "You are editing LIVE shipping rates. Changes made will immediately affect the r…" at bounding box center [847, 392] width 1382 height 784
click at [97, 203] on link "Carriers" at bounding box center [78, 200] width 138 height 22
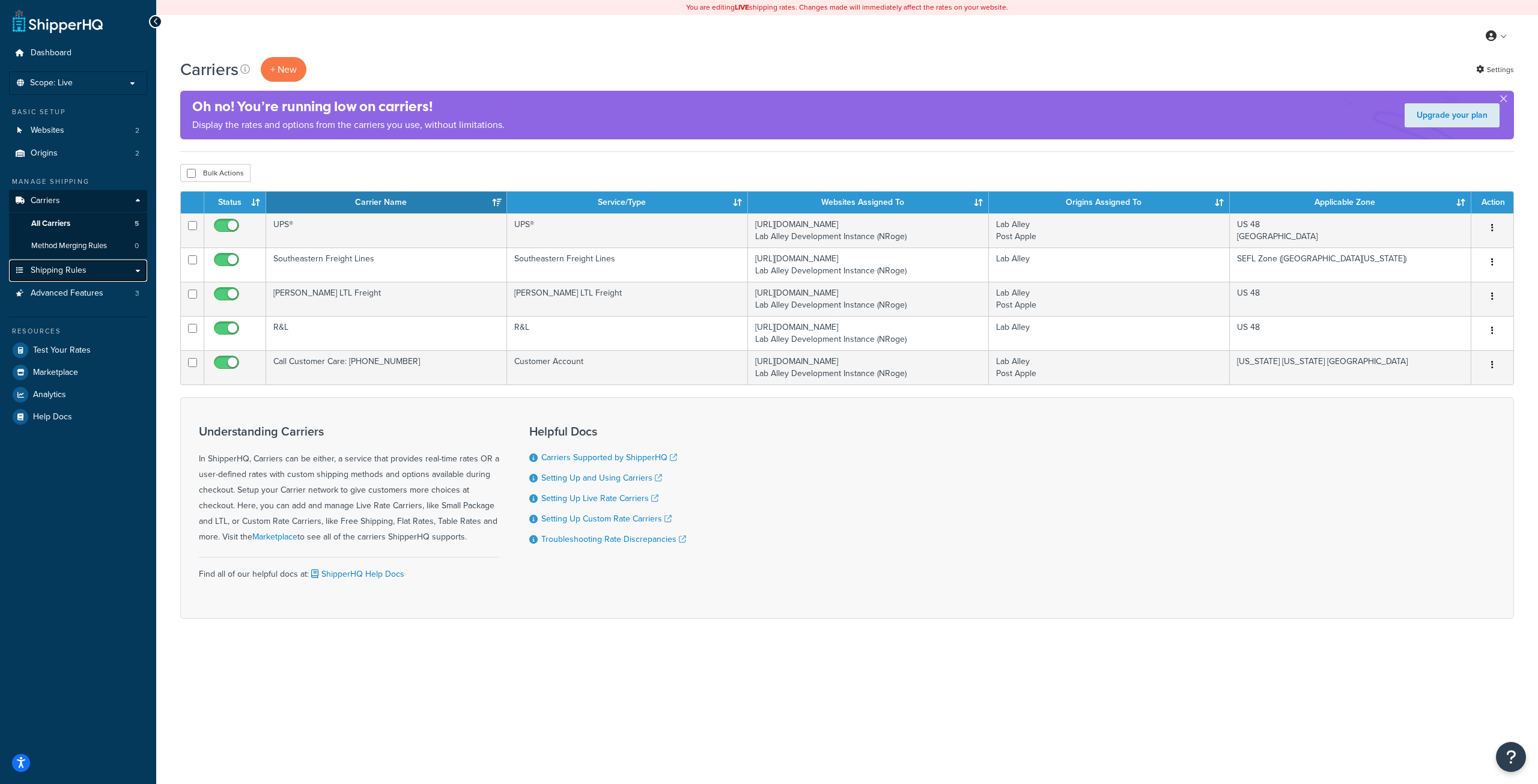
click at [72, 267] on span "Shipping Rules" at bounding box center [59, 271] width 56 height 10
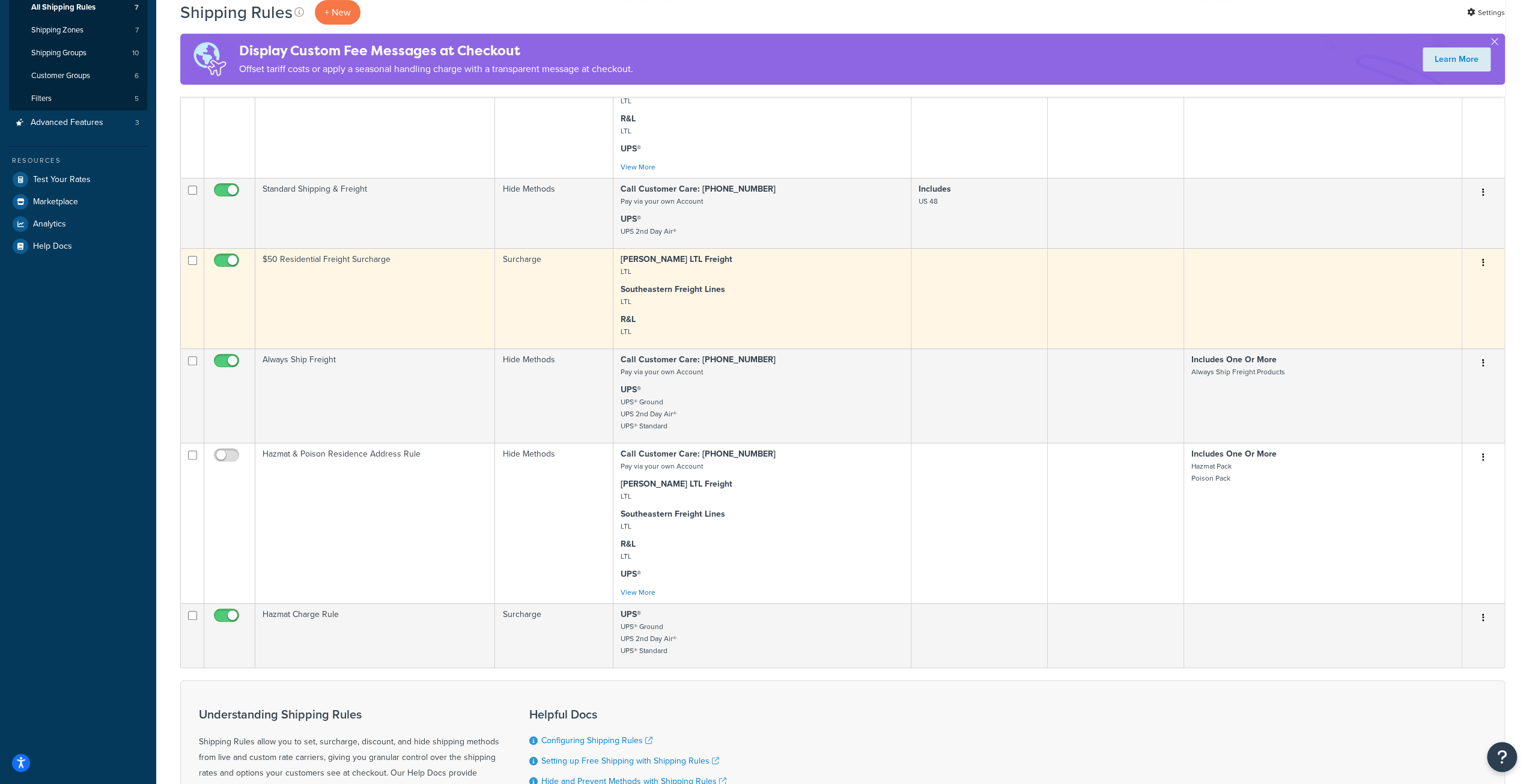
scroll to position [240, 0]
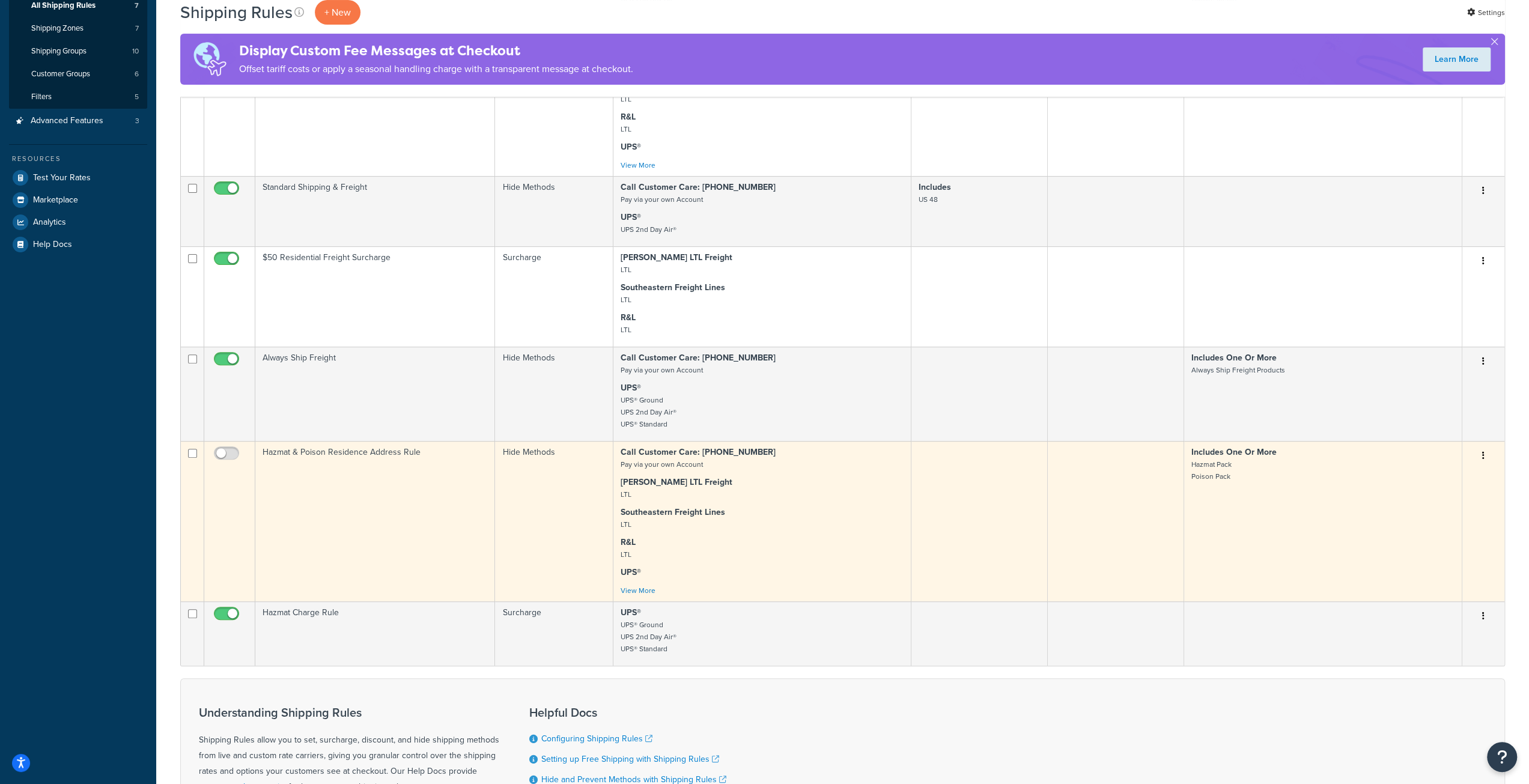
click at [1483, 459] on icon "button" at bounding box center [1483, 456] width 3 height 9
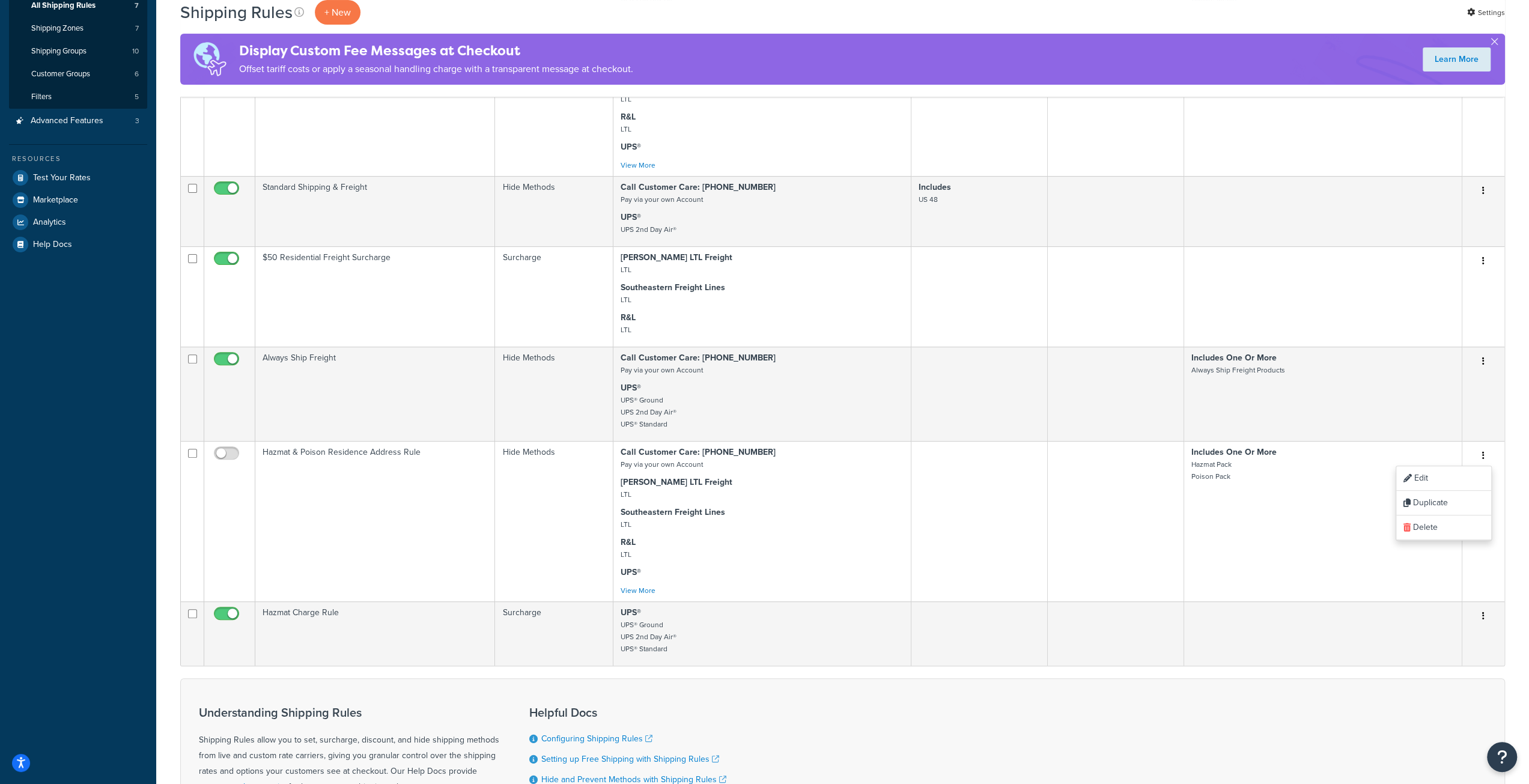
click at [164, 529] on div "Shipping Rules + New Settings Display Custom Fee Messages at Checkout Offset ta…" at bounding box center [843, 376] width 1373 height 1119
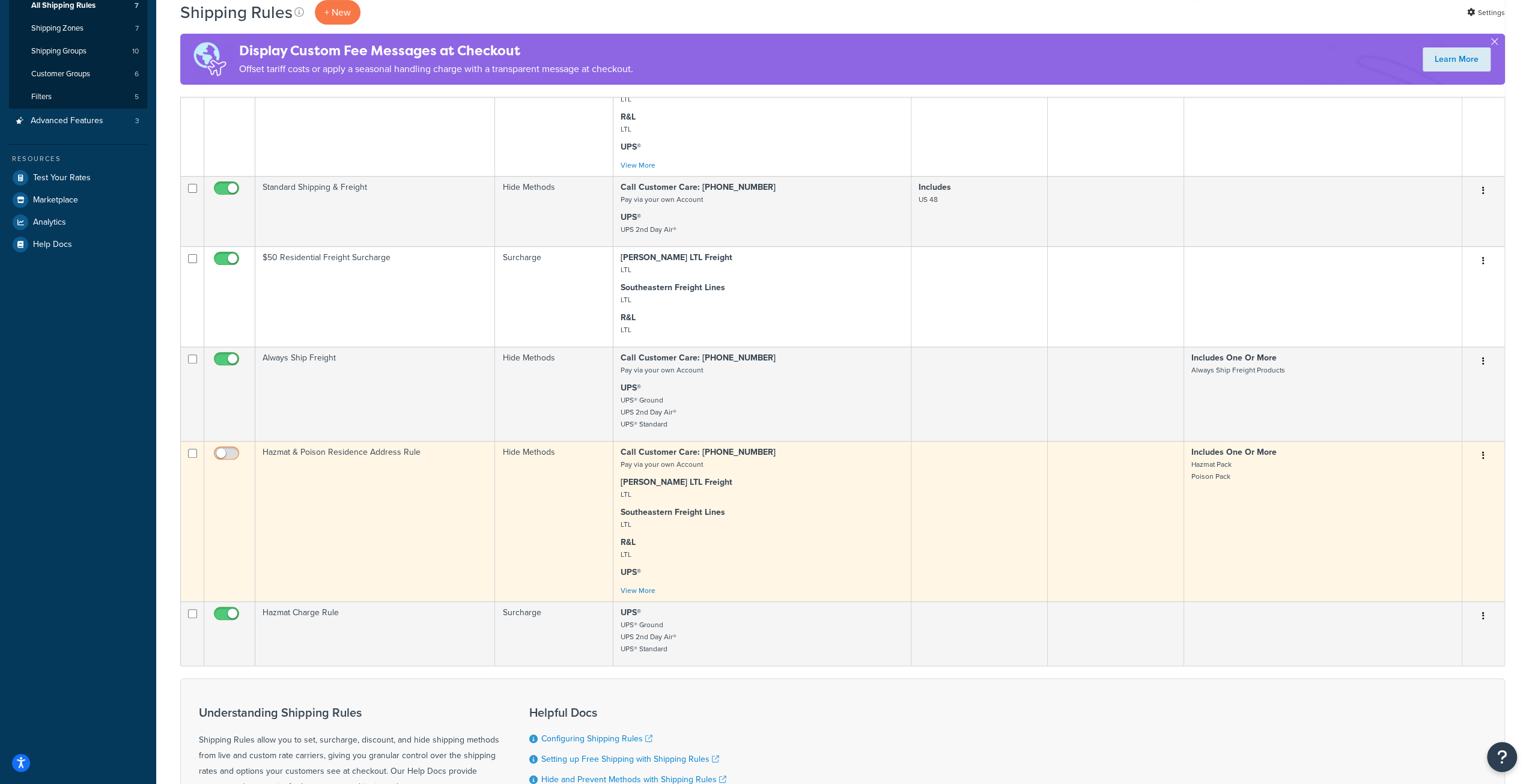
click at [224, 457] on input "checkbox" at bounding box center [228, 456] width 33 height 15
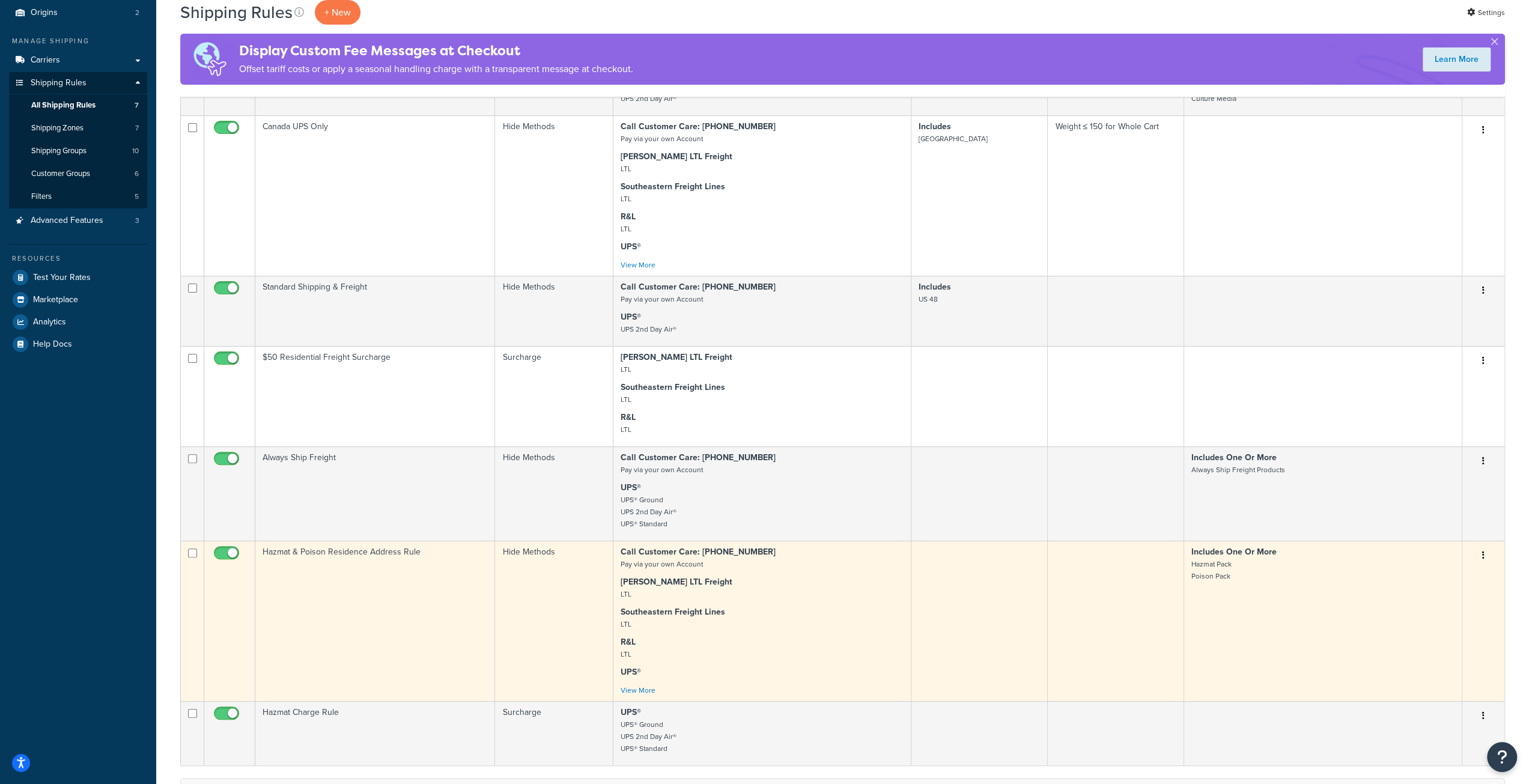
scroll to position [430, 0]
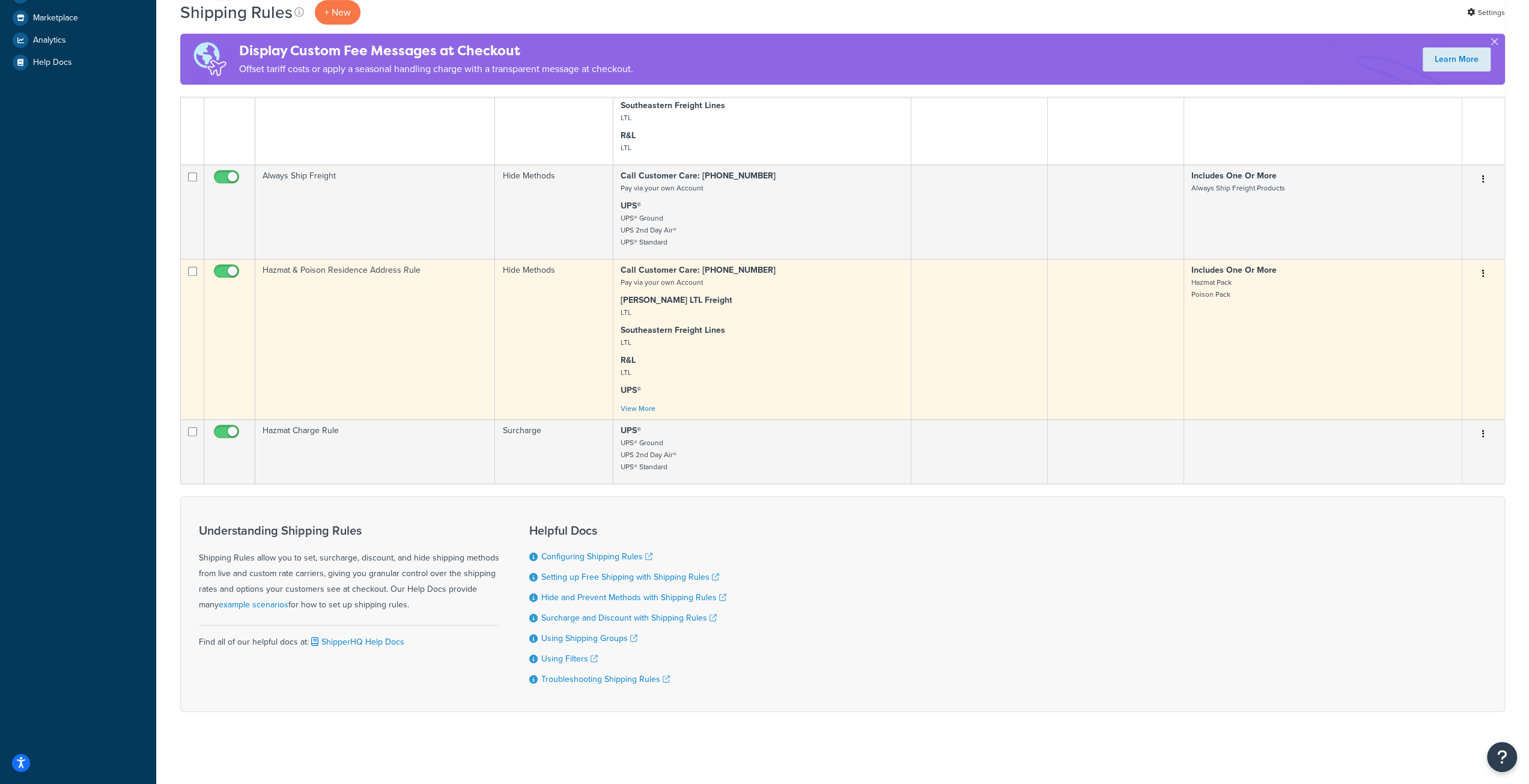
click at [229, 268] on input "checkbox" at bounding box center [228, 273] width 33 height 15
checkbox input "false"
click at [772, 311] on p "SAIA LTL Freight LTL" at bounding box center [762, 306] width 283 height 24
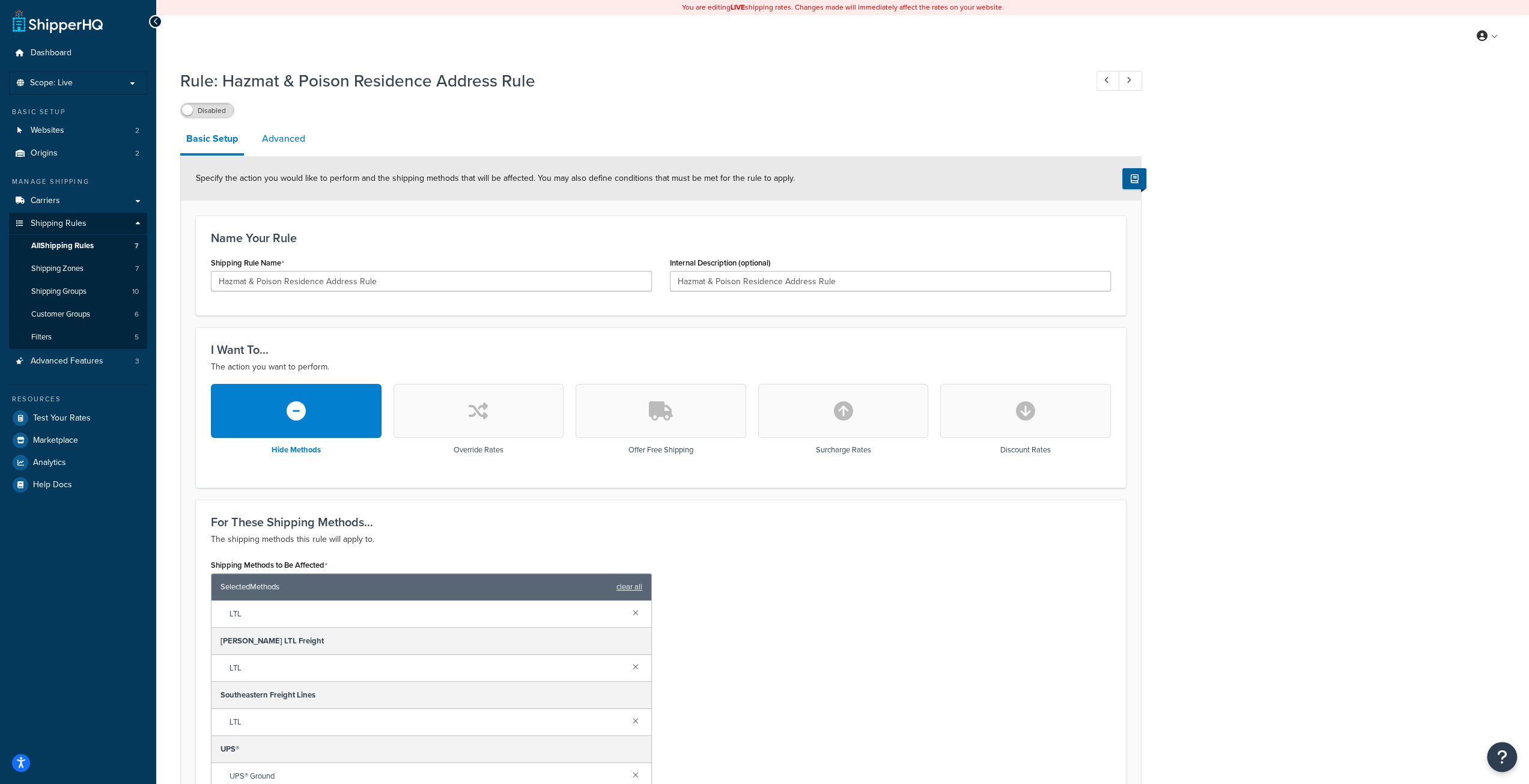
click at [282, 143] on link "Advanced" at bounding box center [283, 138] width 55 height 29
select select "residential"
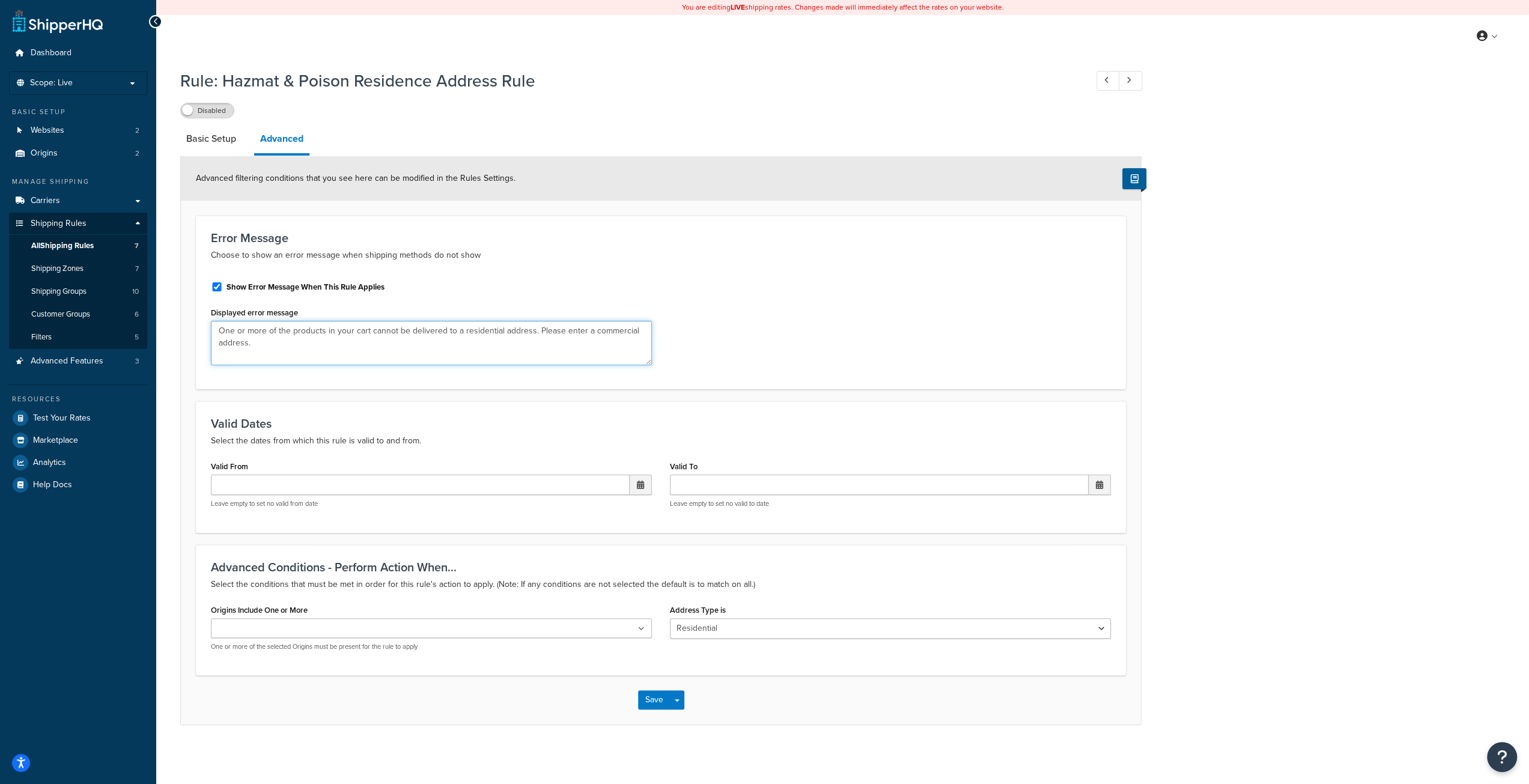
drag, startPoint x: 239, startPoint y: 341, endPoint x: 282, endPoint y: 339, distance: 43.0
click at [282, 339] on textarea "One or more of the products in your cart cannot be delivered to a residential a…" at bounding box center [430, 342] width 441 height 45
click at [280, 338] on textarea "One or more of the products in your cart cannot be delivered to a residential a…" at bounding box center [430, 342] width 441 height 45
click at [227, 140] on link "Basic Setup" at bounding box center [210, 138] width 62 height 29
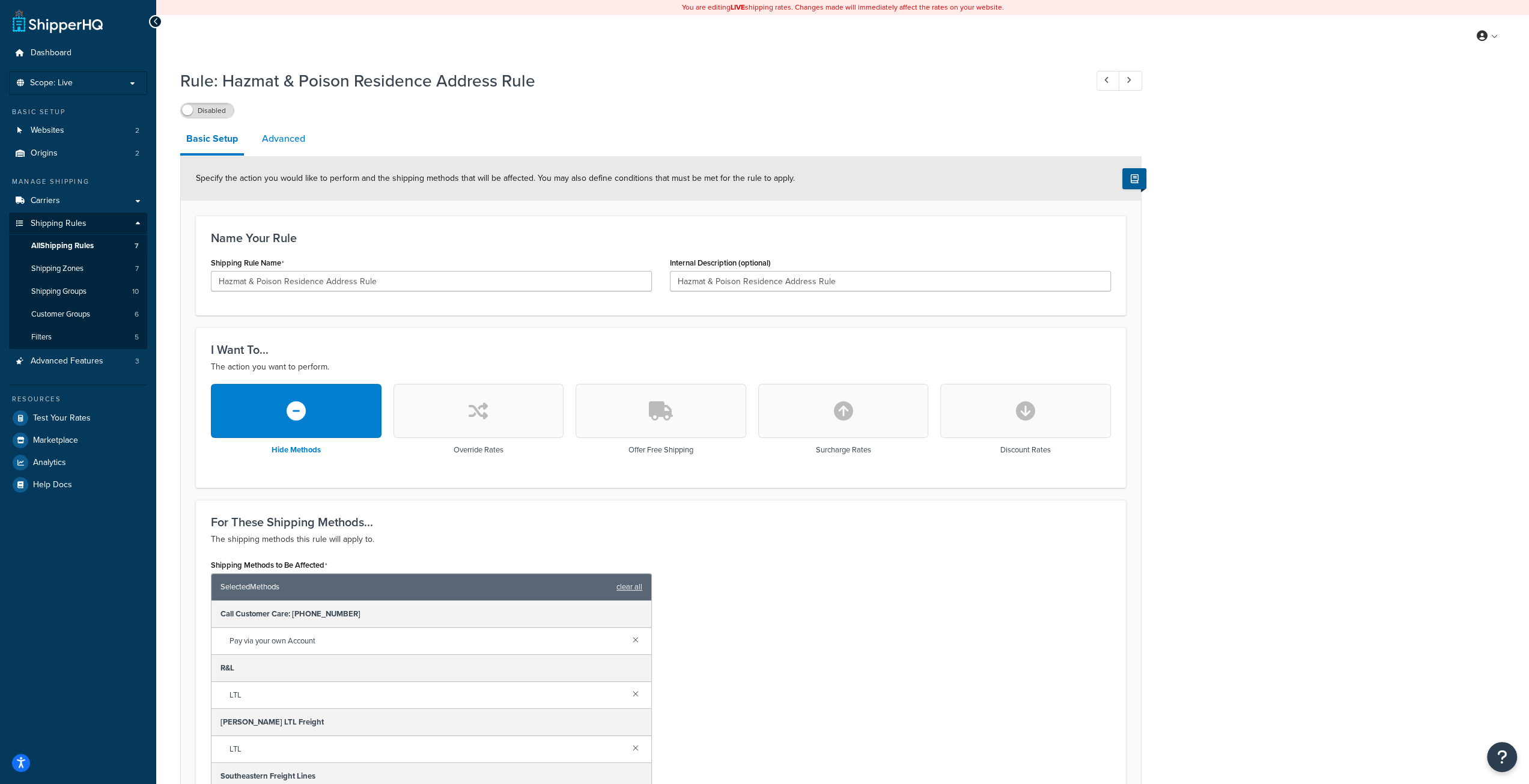
click at [297, 147] on link "Advanced" at bounding box center [283, 138] width 55 height 29
select select "residential"
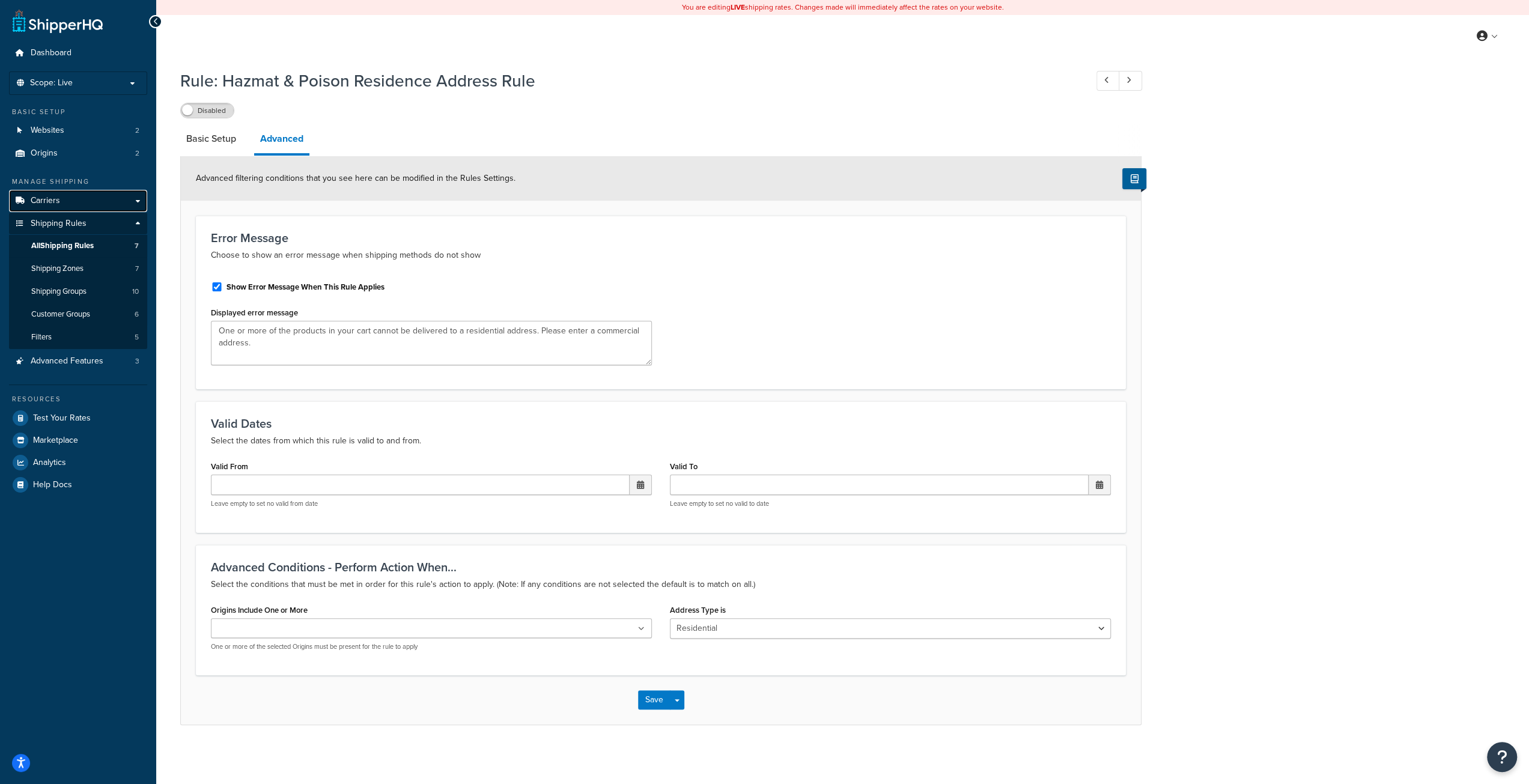
click at [73, 201] on link "Carriers" at bounding box center [78, 200] width 138 height 22
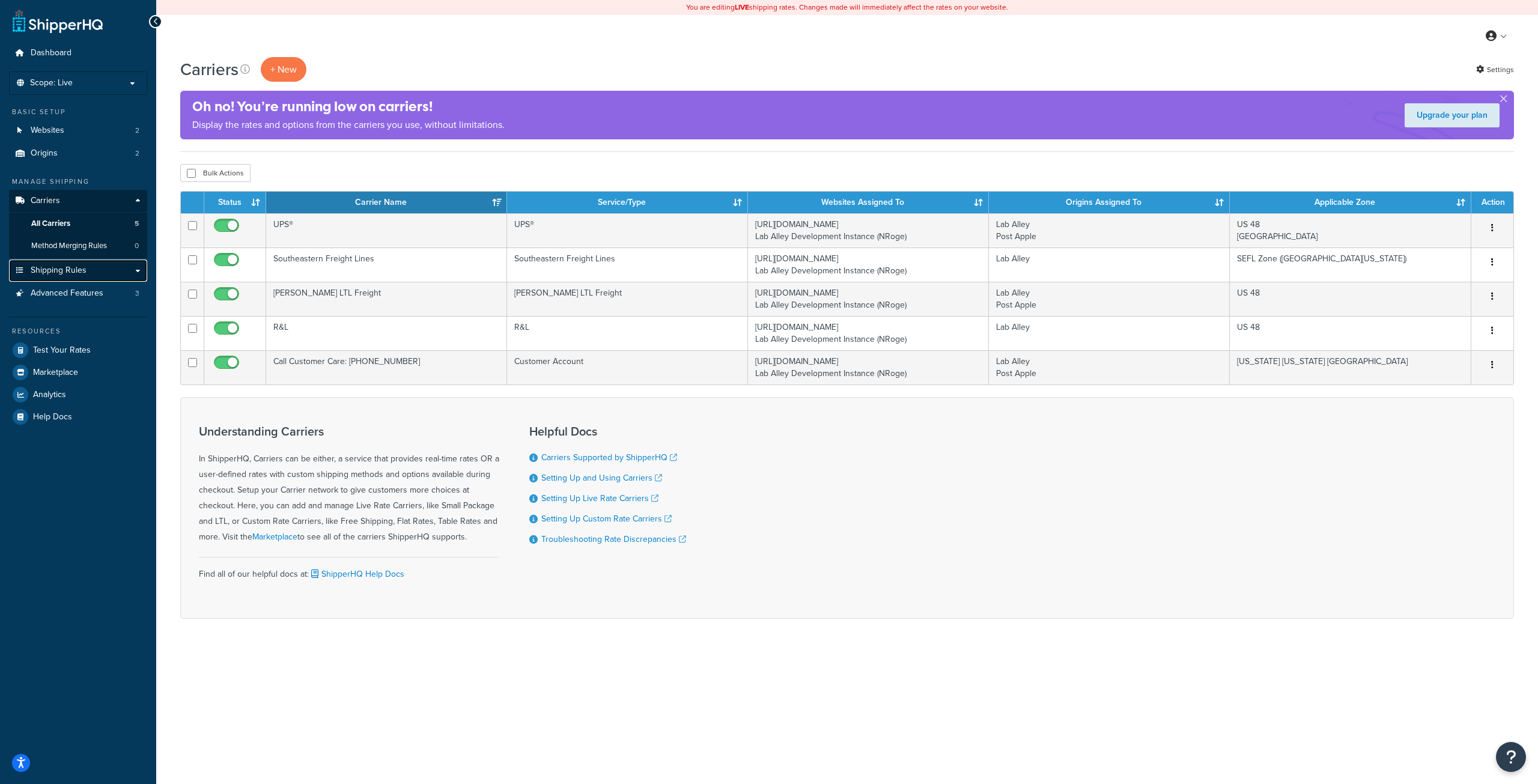
click at [61, 270] on span "Shipping Rules" at bounding box center [59, 271] width 56 height 10
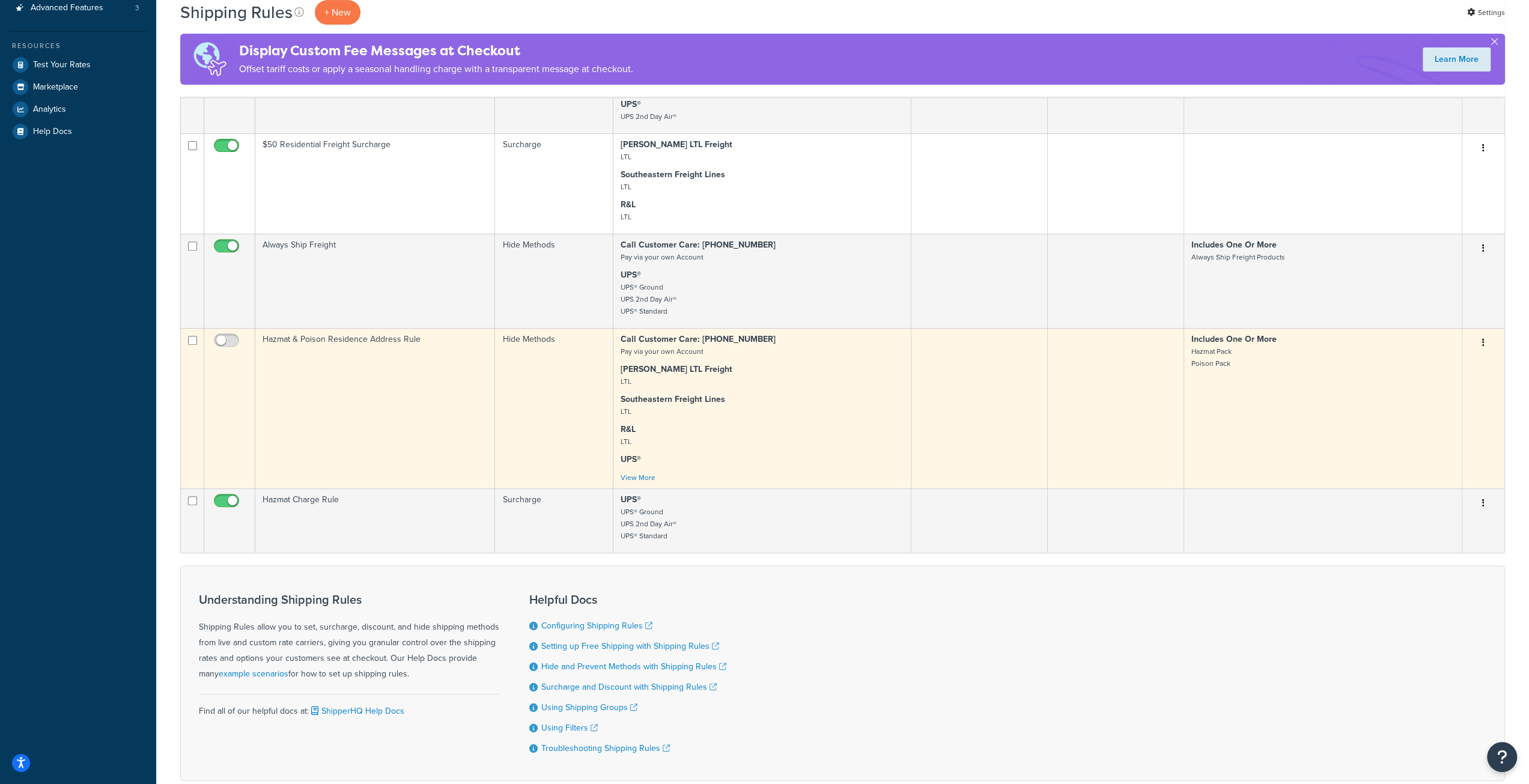
scroll to position [421, 0]
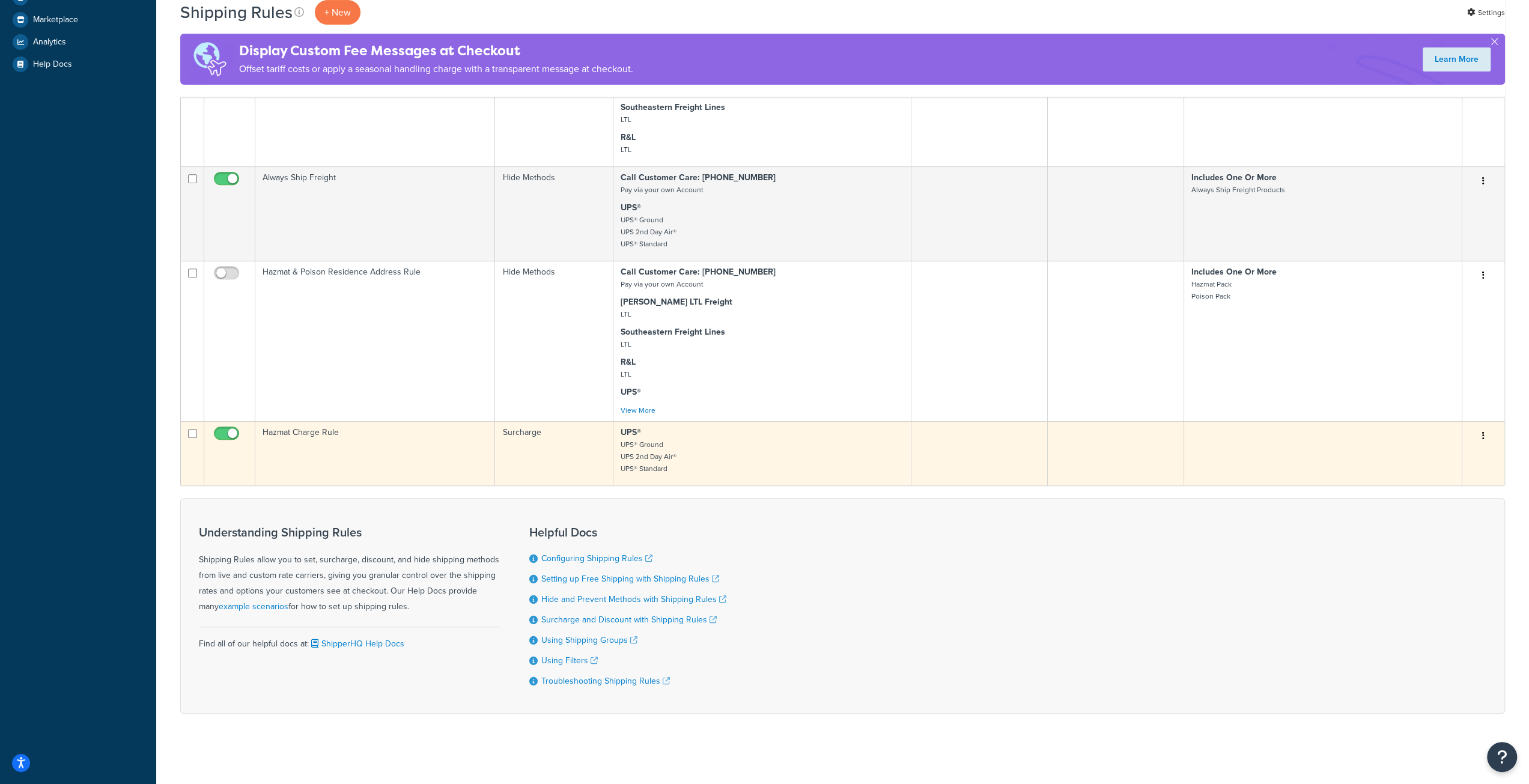
click at [399, 471] on td "Hazmat Charge Rule" at bounding box center [375, 453] width 239 height 65
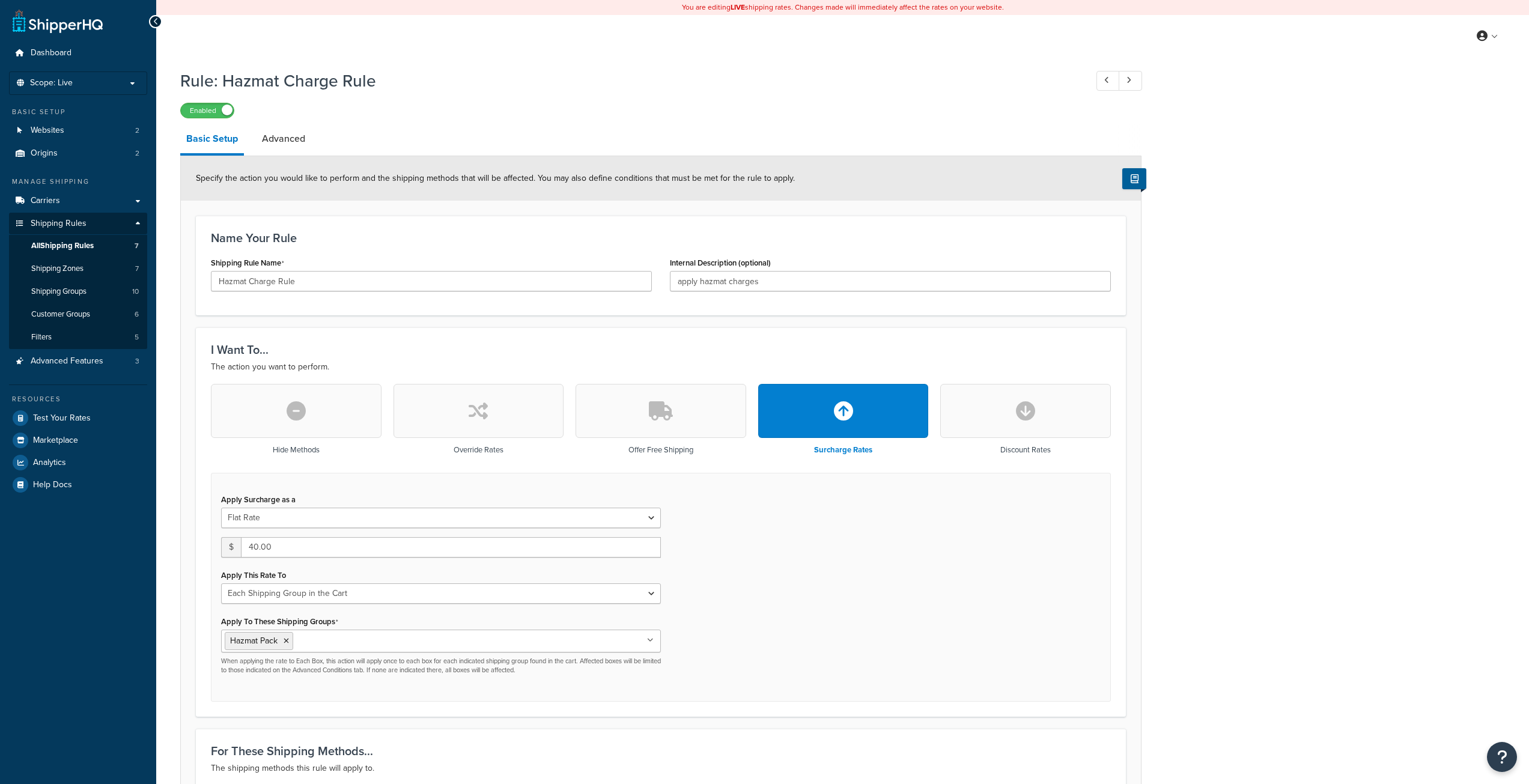
select select "SHIPPING_GROUP"
click at [284, 152] on link "Advanced" at bounding box center [283, 138] width 55 height 29
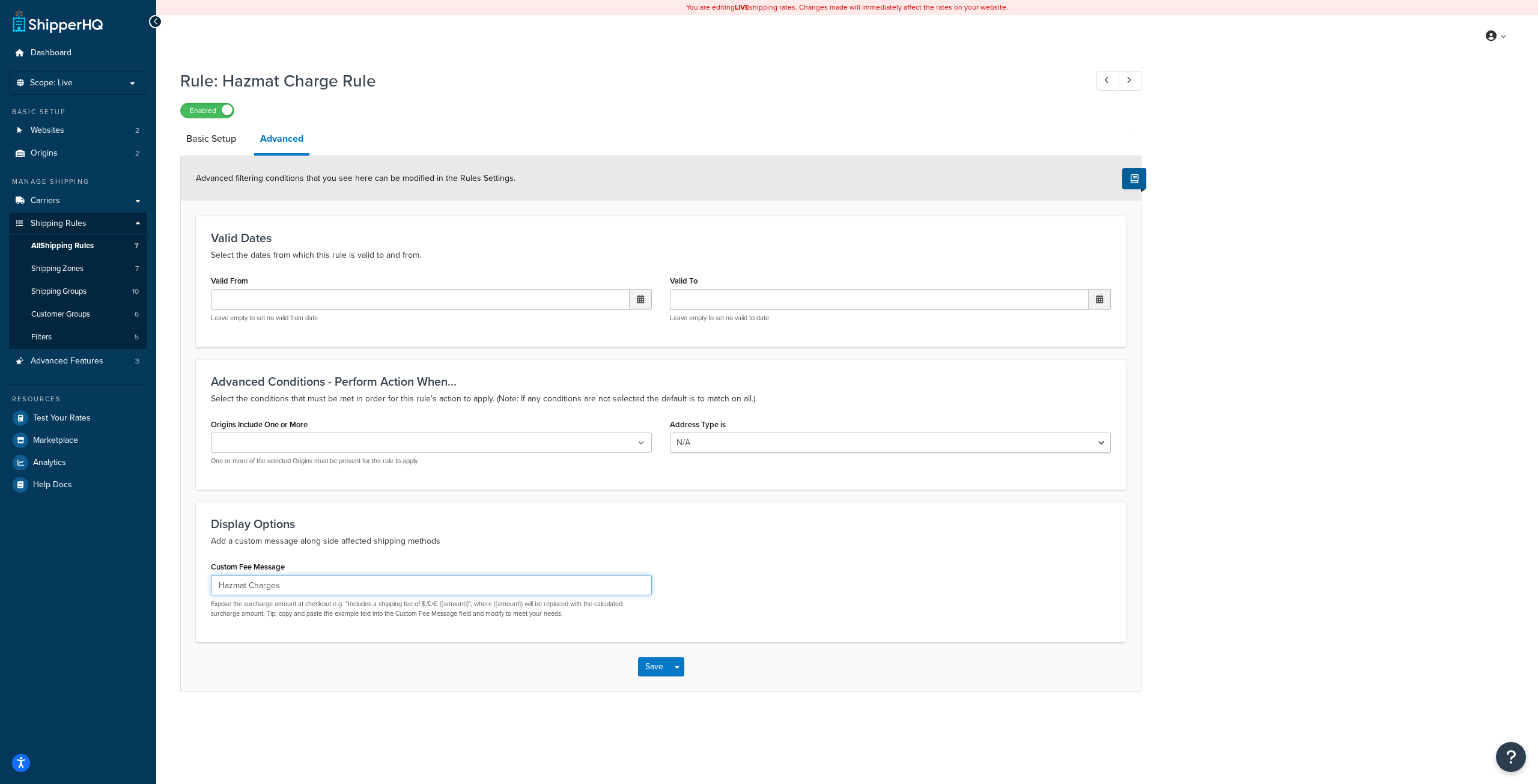
click at [300, 583] on input "Hazmat Charges" at bounding box center [431, 584] width 441 height 20
click at [378, 641] on div "Display Options Add a custom message along side affected shipping methods Custo…" at bounding box center [660, 571] width 930 height 141
click at [314, 587] on input "| Hazmat Charges: {{amount} |" at bounding box center [431, 584] width 441 height 20
type input "| Hazmat Charges: {{amount}} |"
